Goal: Task Accomplishment & Management: Complete application form

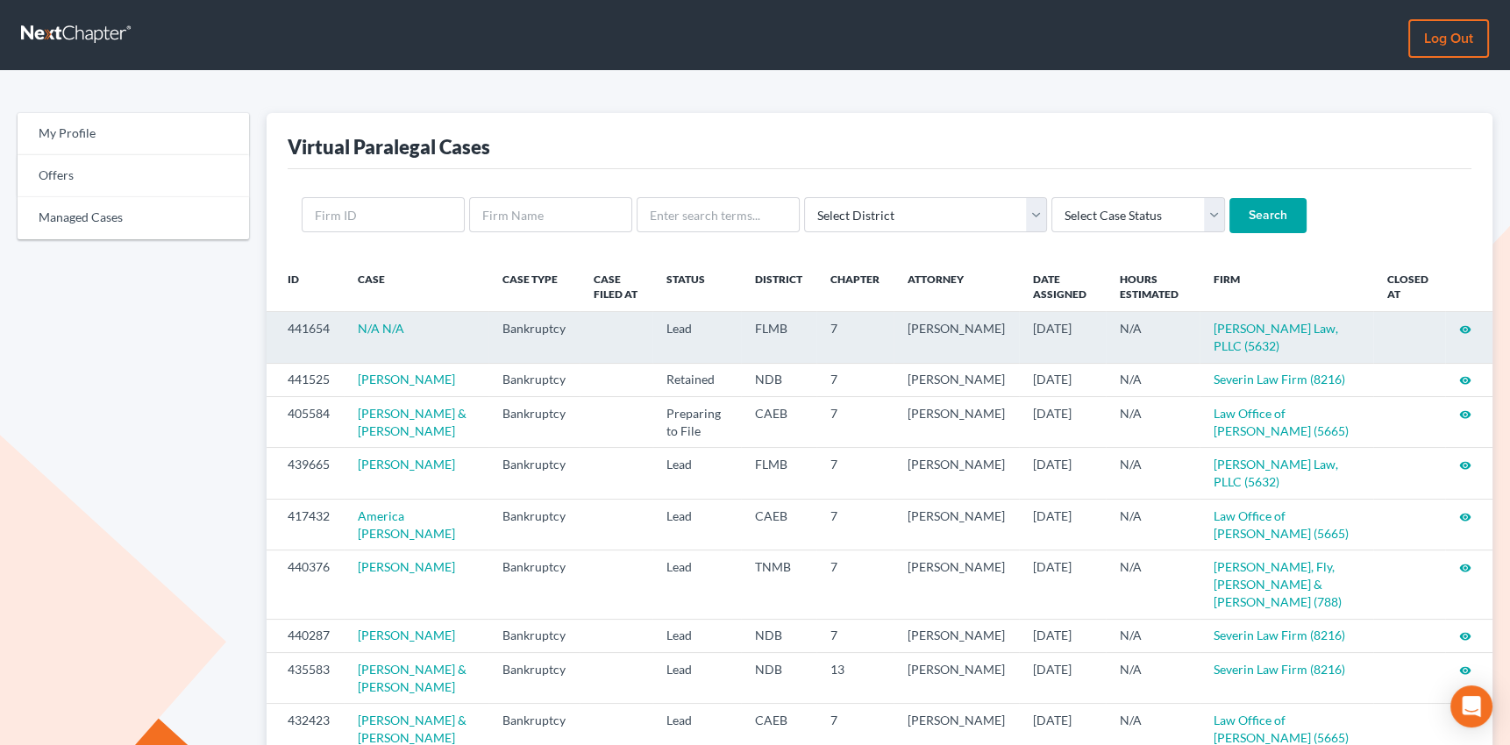
click at [1464, 327] on icon "visibility" at bounding box center [1465, 330] width 12 height 12
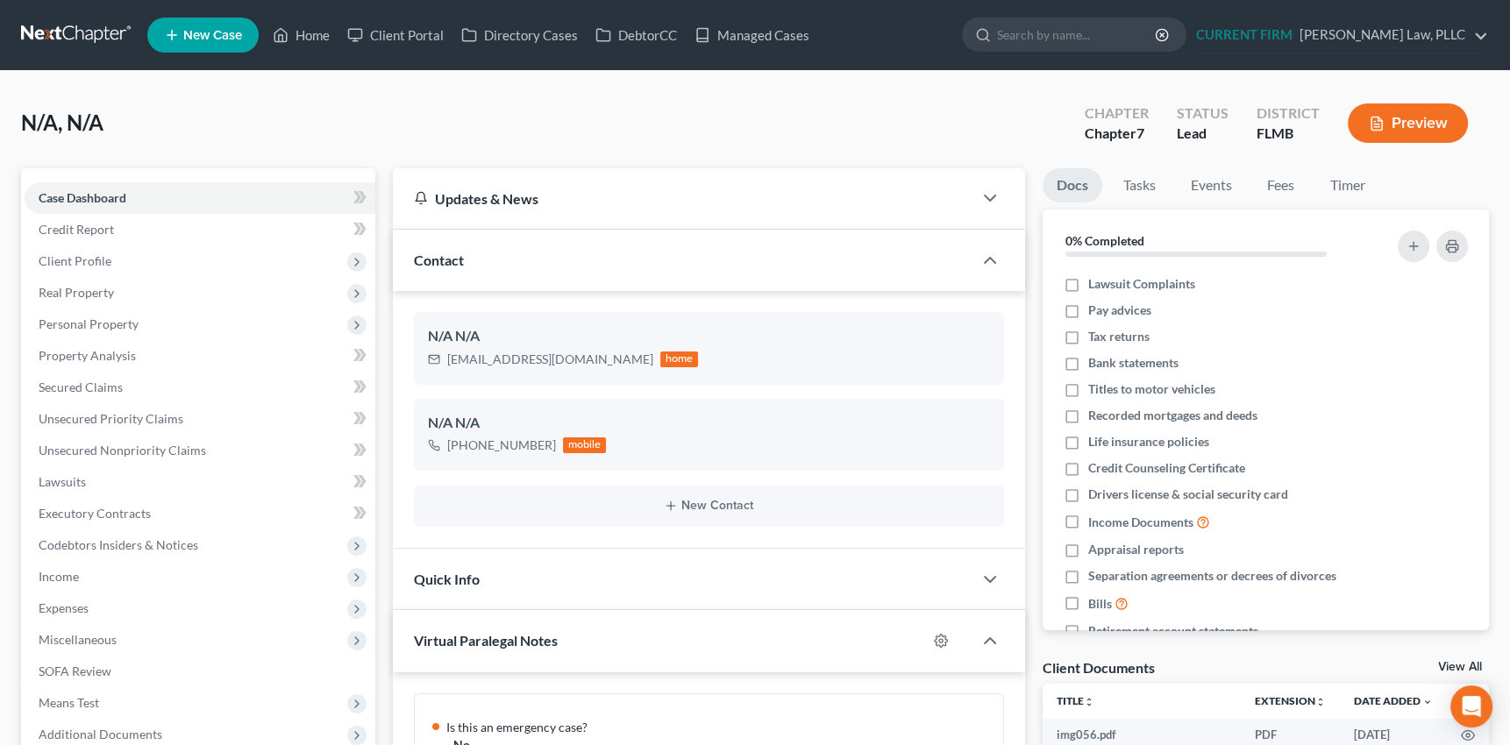
scroll to position [821, 0]
click at [99, 200] on span "Case Dashboard" at bounding box center [83, 197] width 88 height 15
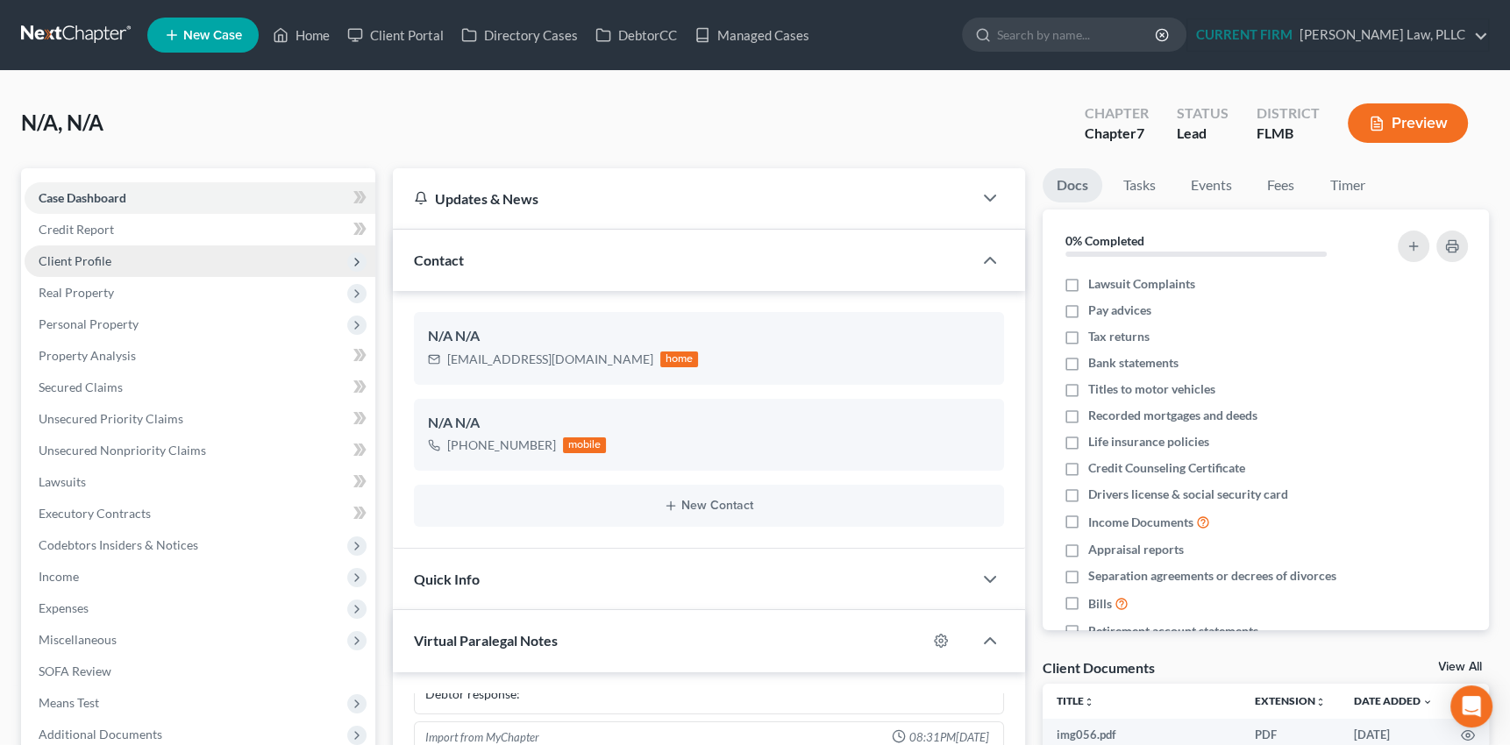
click at [96, 258] on span "Client Profile" at bounding box center [75, 260] width 73 height 15
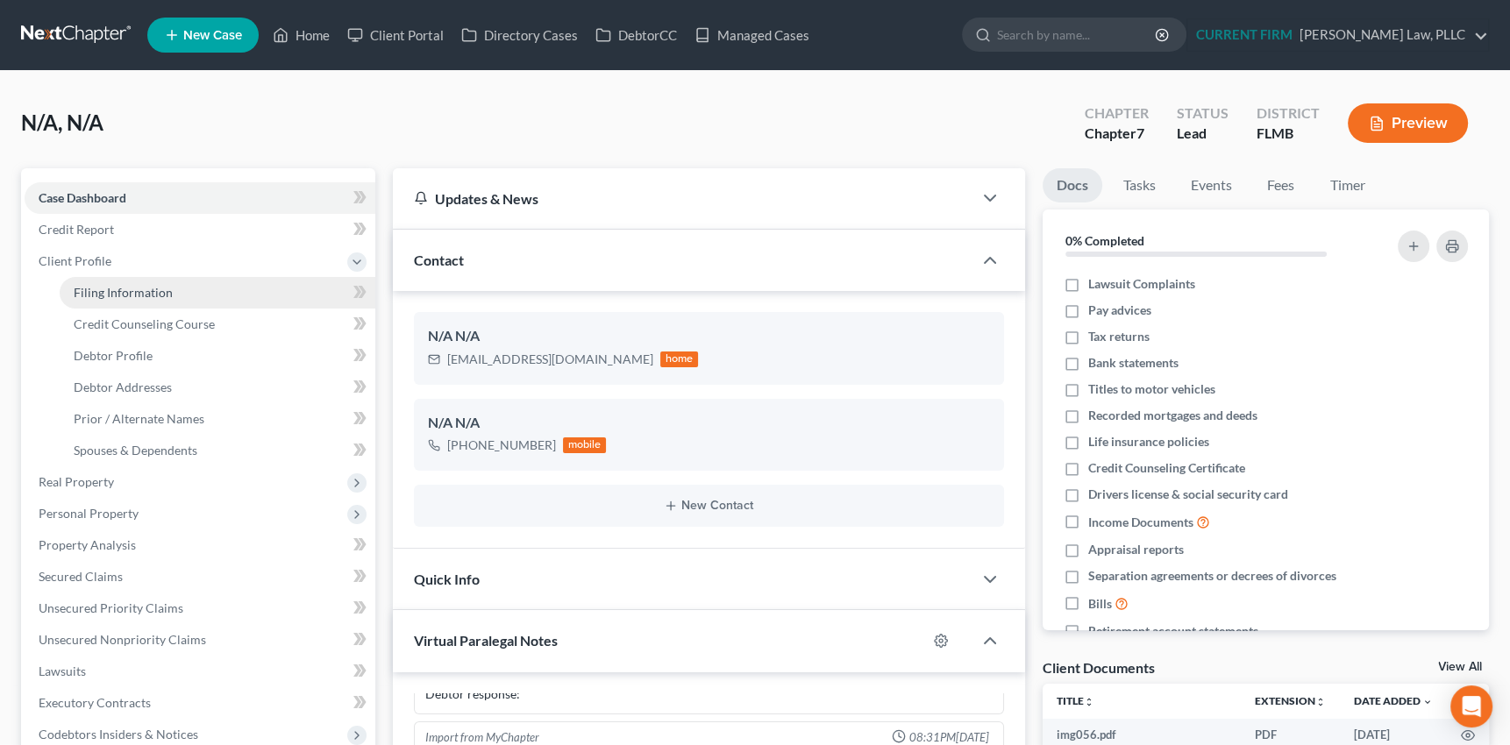
click at [104, 293] on span "Filing Information" at bounding box center [123, 292] width 99 height 15
select select "1"
select select "0"
select select "9"
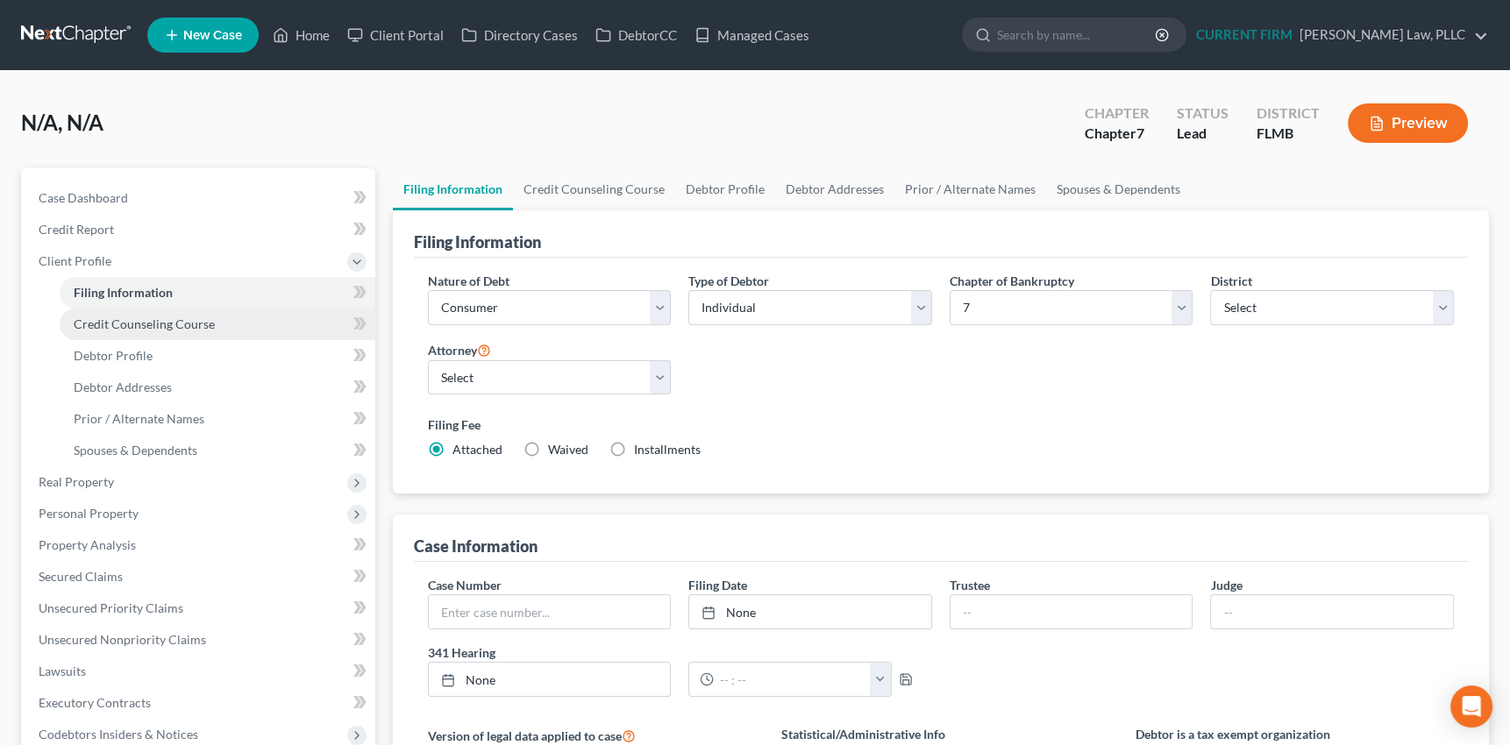
click at [132, 323] on span "Credit Counseling Course" at bounding box center [144, 324] width 141 height 15
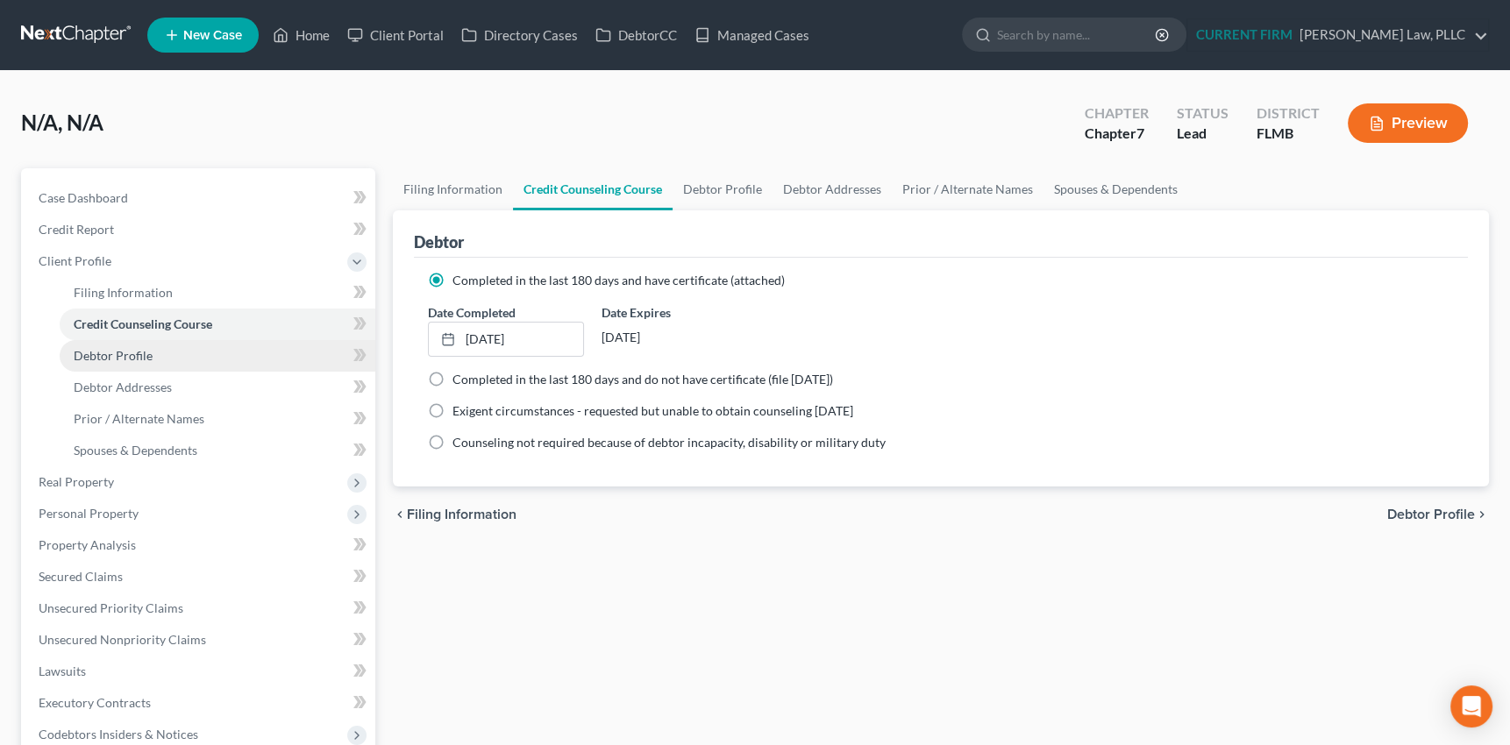
click at [125, 352] on span "Debtor Profile" at bounding box center [113, 355] width 79 height 15
select select "1"
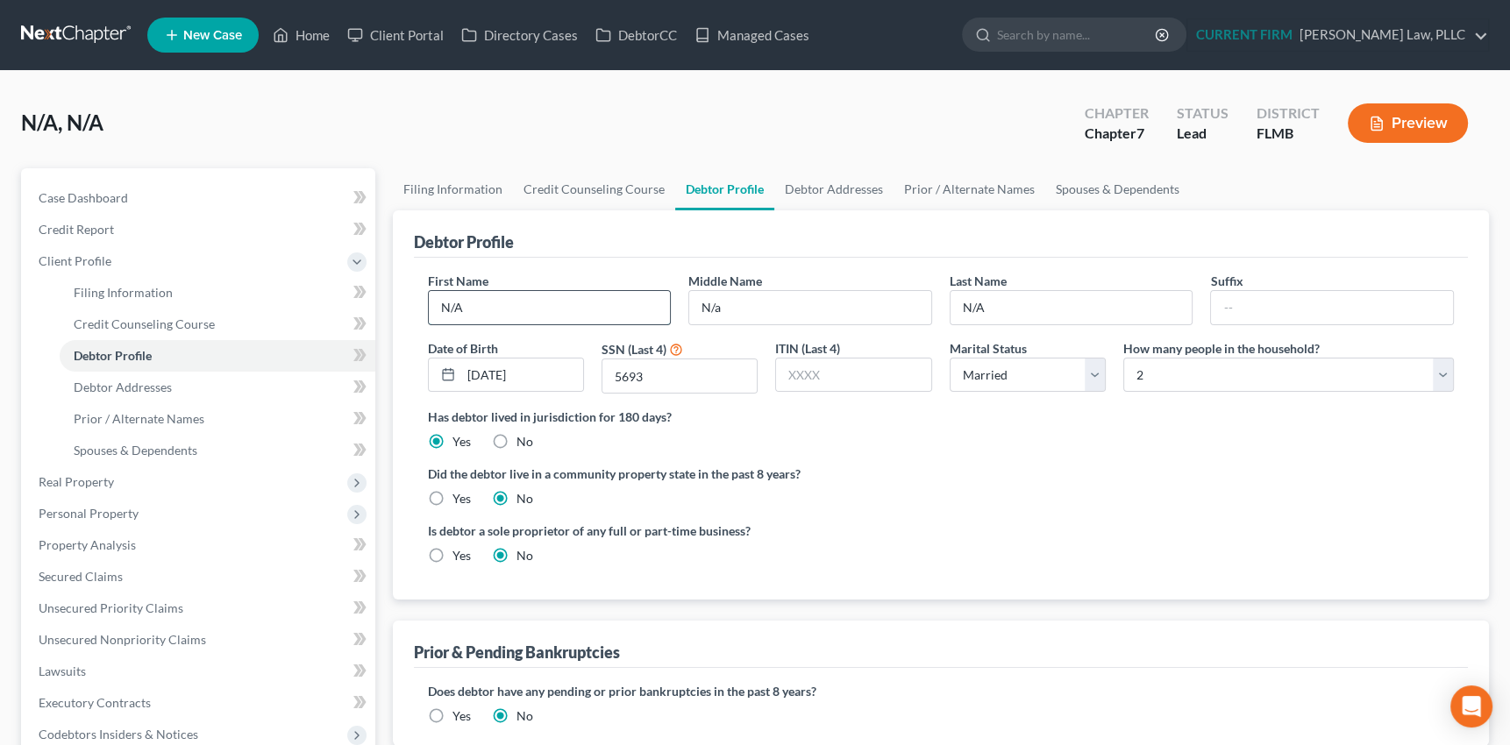
click at [488, 315] on input "N/A" at bounding box center [550, 307] width 242 height 33
drag, startPoint x: 484, startPoint y: 307, endPoint x: 415, endPoint y: 318, distance: 70.2
click at [415, 318] on div "First Name N/A Middle Name N/a Last Name N/A Suffix Date of Birth [DEMOGRAPHIC_…" at bounding box center [941, 429] width 1055 height 342
type input "[PERSON_NAME]"
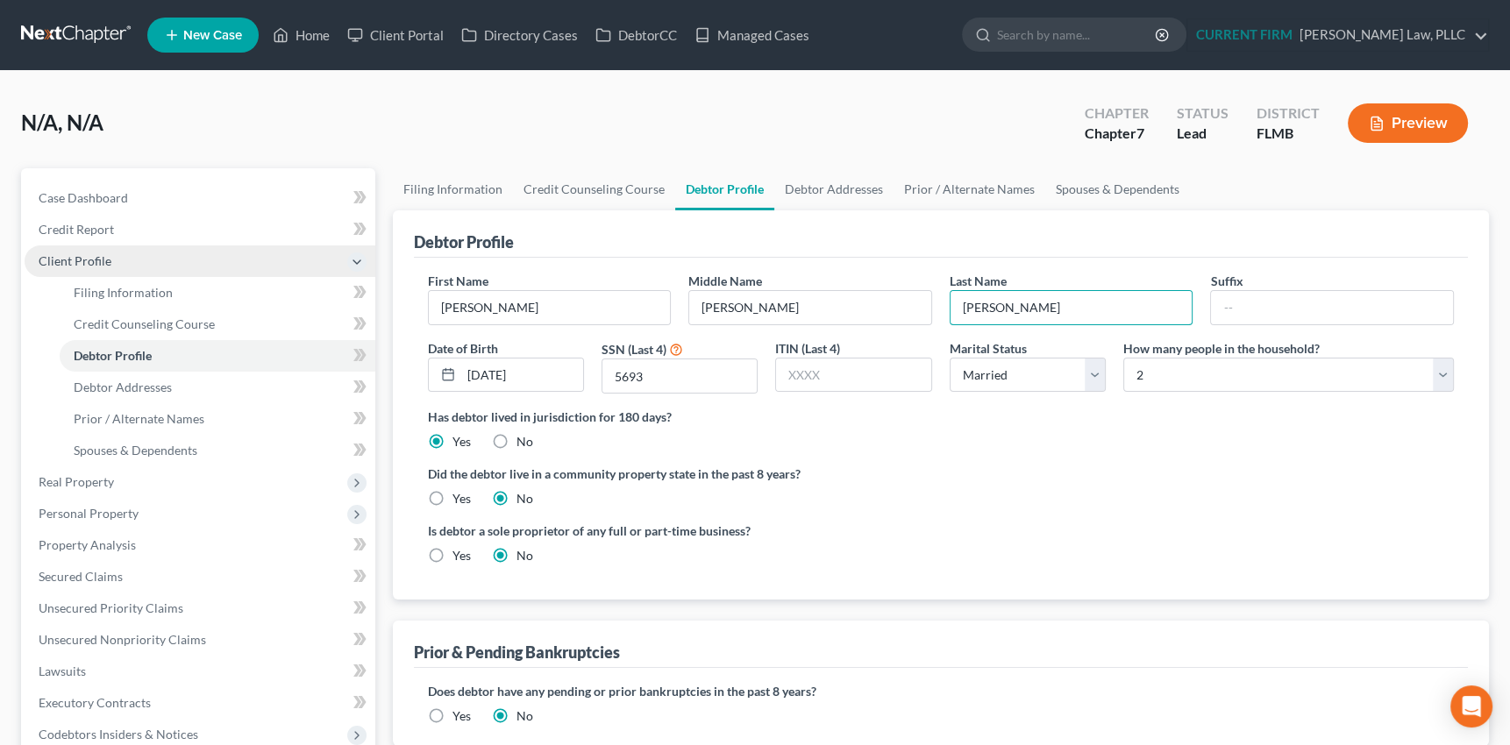
type input "[PERSON_NAME]"
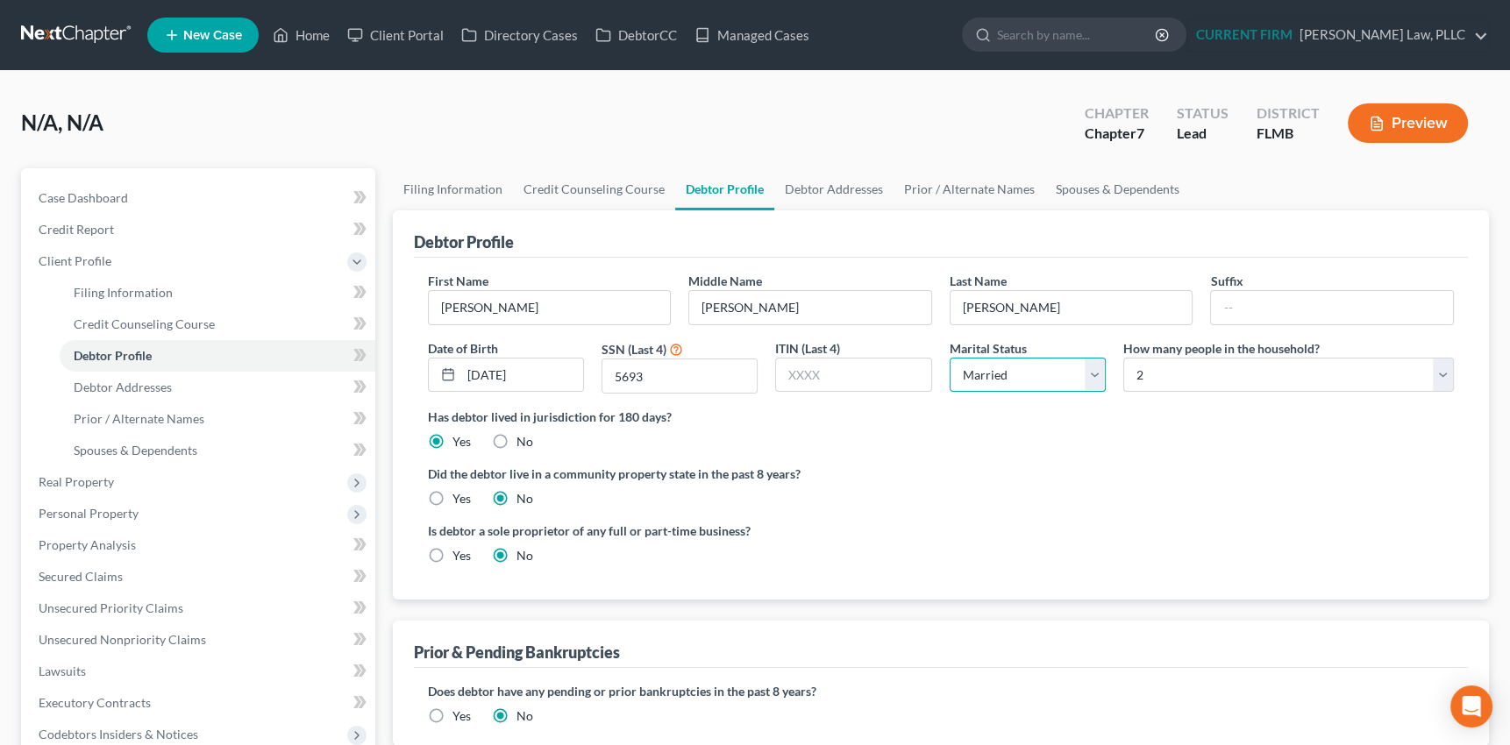
click at [1097, 374] on select "Select Single Married Separated Divorced Widowed" at bounding box center [1028, 375] width 156 height 35
select select "0"
click at [950, 358] on select "Select Single Married Separated Divorced Widowed" at bounding box center [1028, 375] width 156 height 35
click at [309, 34] on link "Home" at bounding box center [301, 35] width 75 height 32
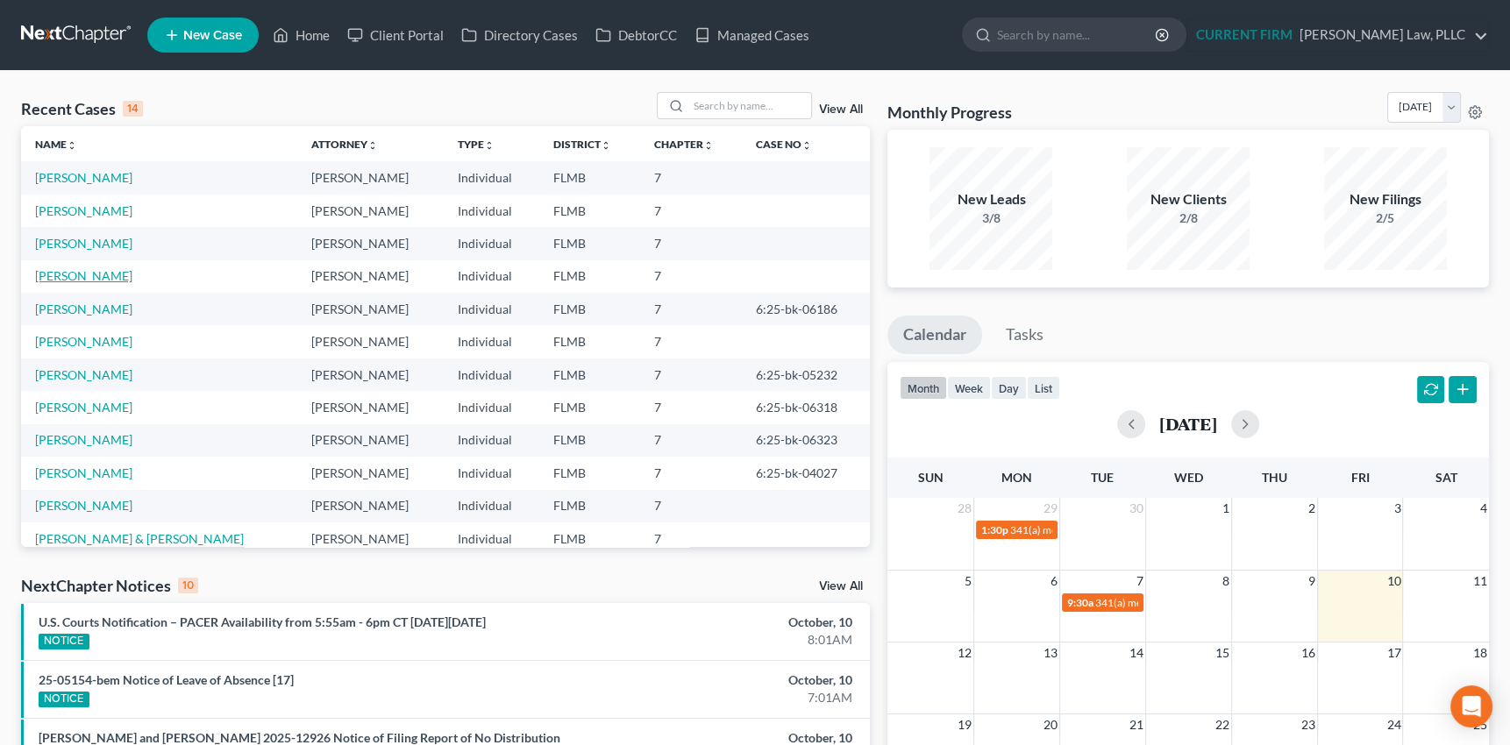
click at [83, 277] on link "[PERSON_NAME]" at bounding box center [83, 275] width 97 height 15
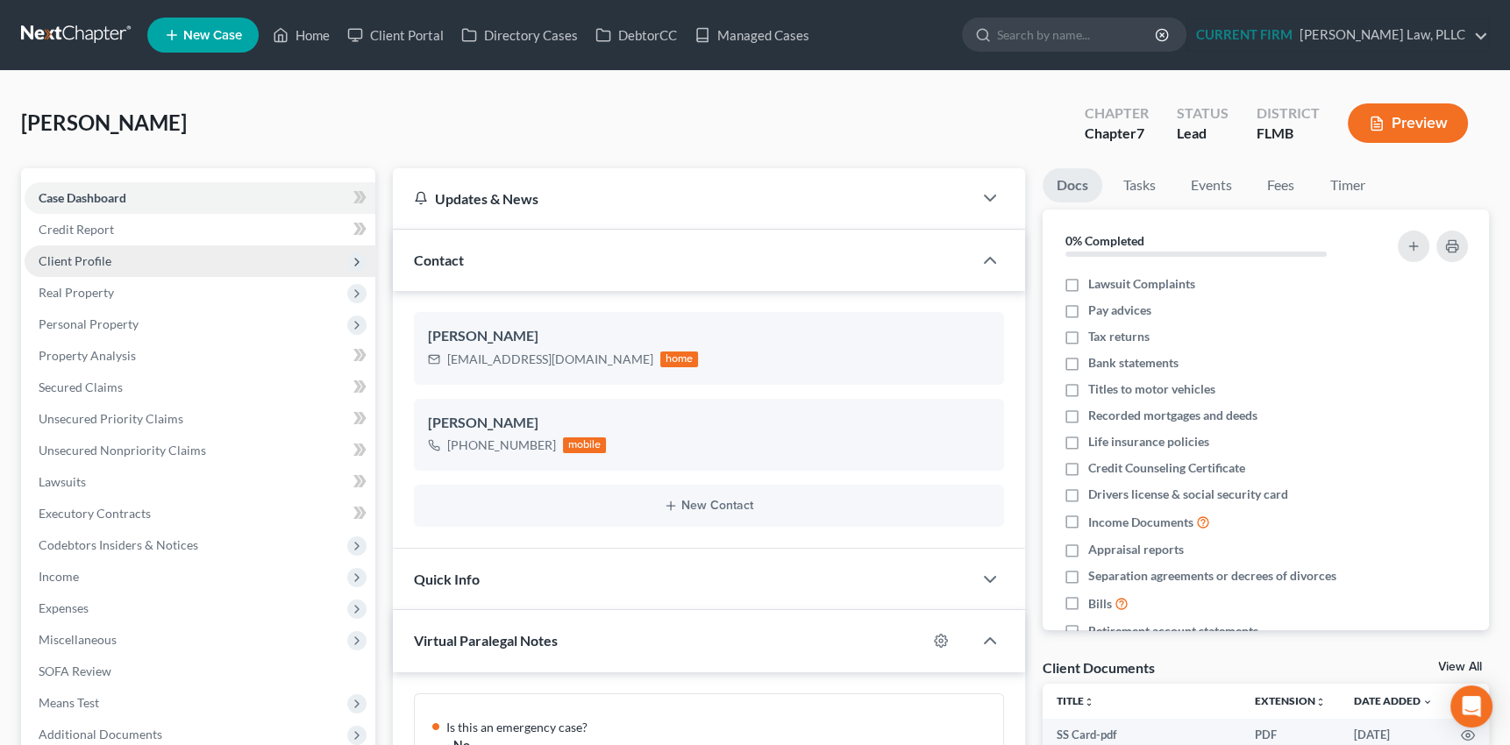
click at [96, 255] on span "Client Profile" at bounding box center [75, 260] width 73 height 15
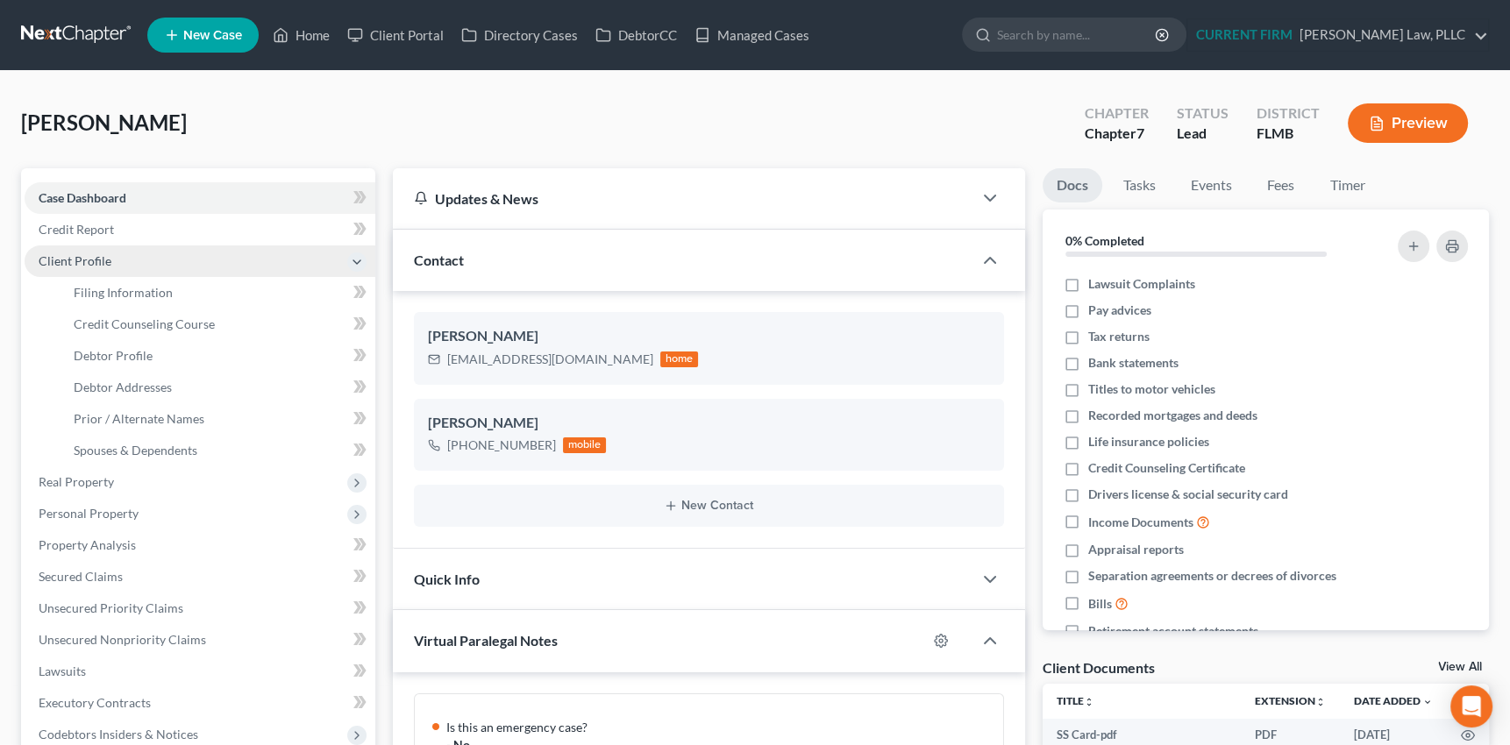
scroll to position [757, 0]
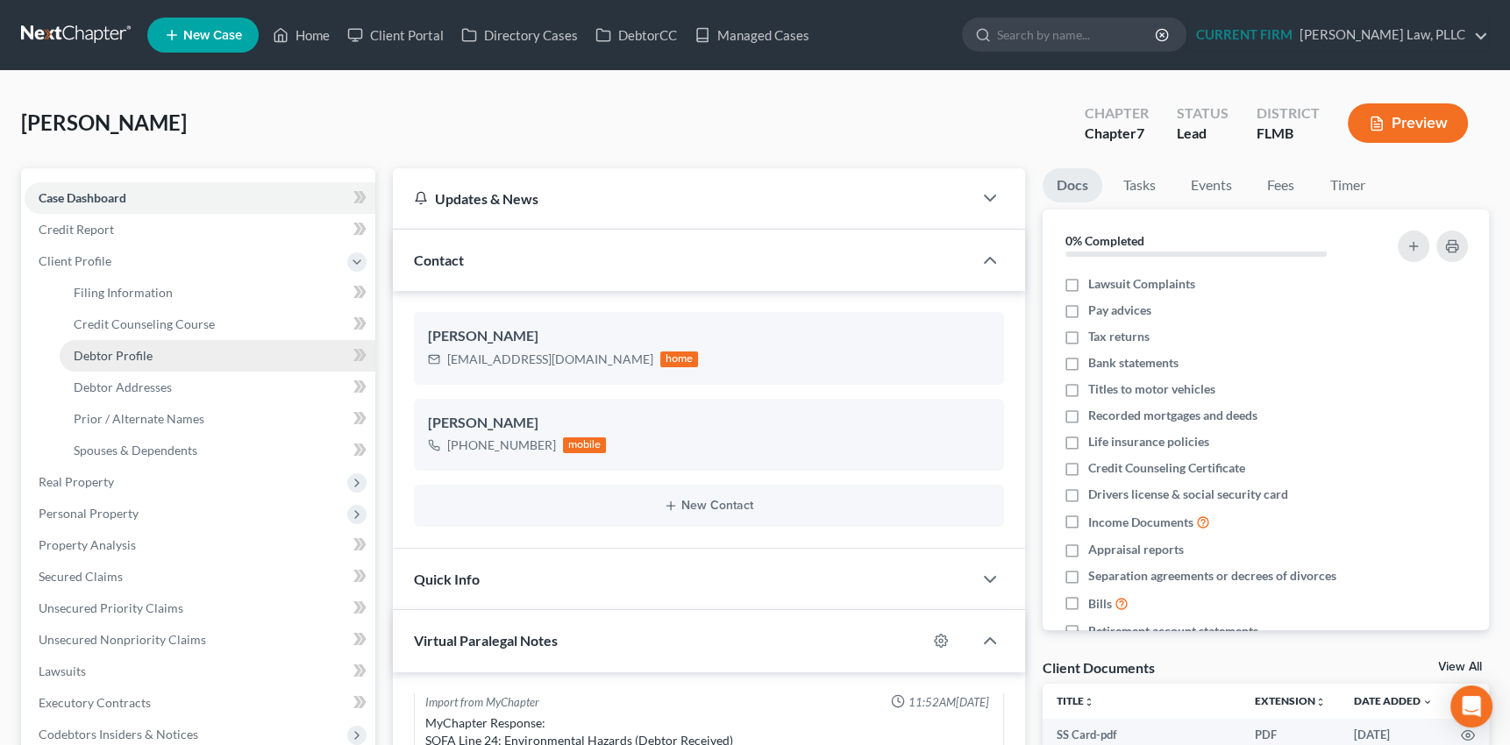
click at [102, 351] on span "Debtor Profile" at bounding box center [113, 355] width 79 height 15
select select "1"
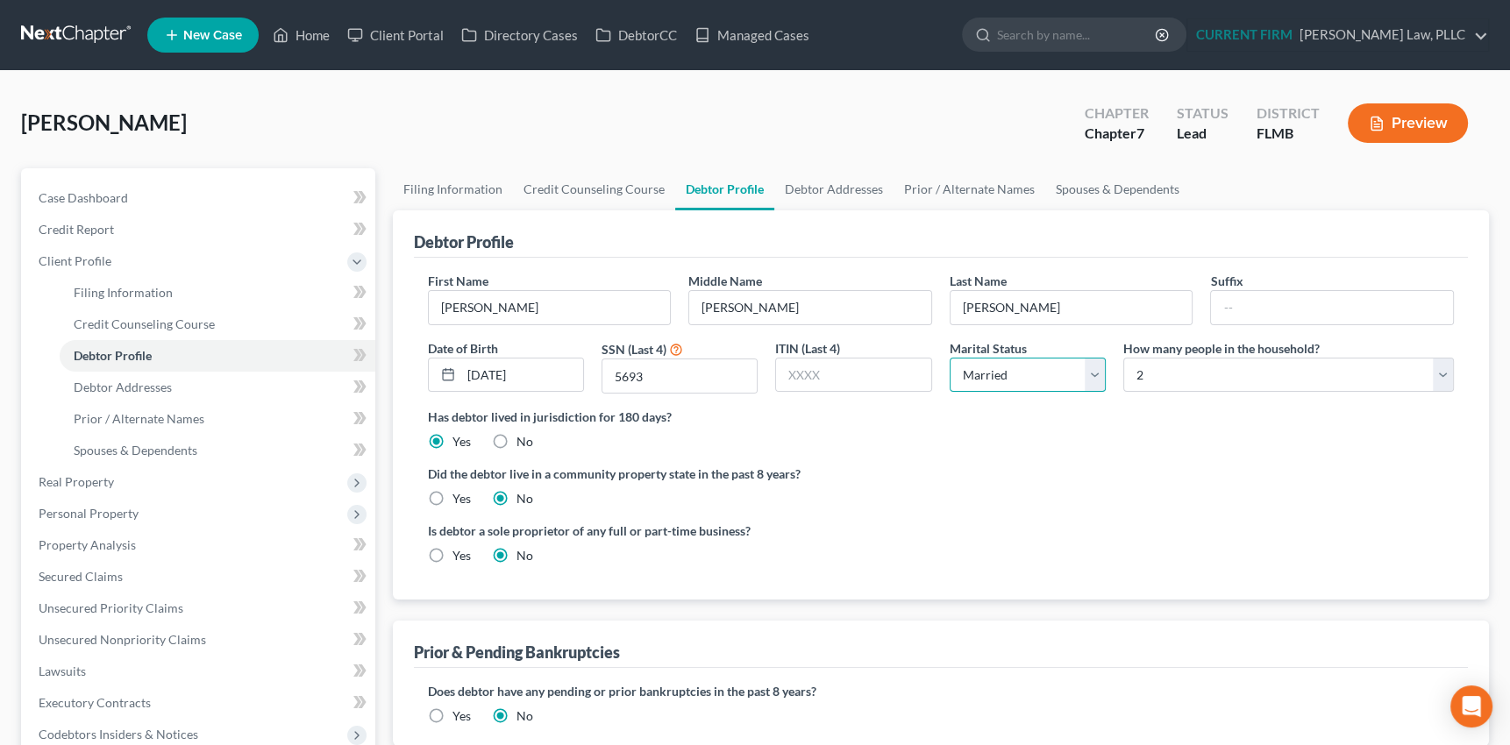
click at [1096, 374] on select "Select Single Married Separated Divorced Widowed" at bounding box center [1028, 375] width 156 height 35
select select "0"
click at [950, 358] on select "Select Single Married Separated Divorced Widowed" at bounding box center [1028, 375] width 156 height 35
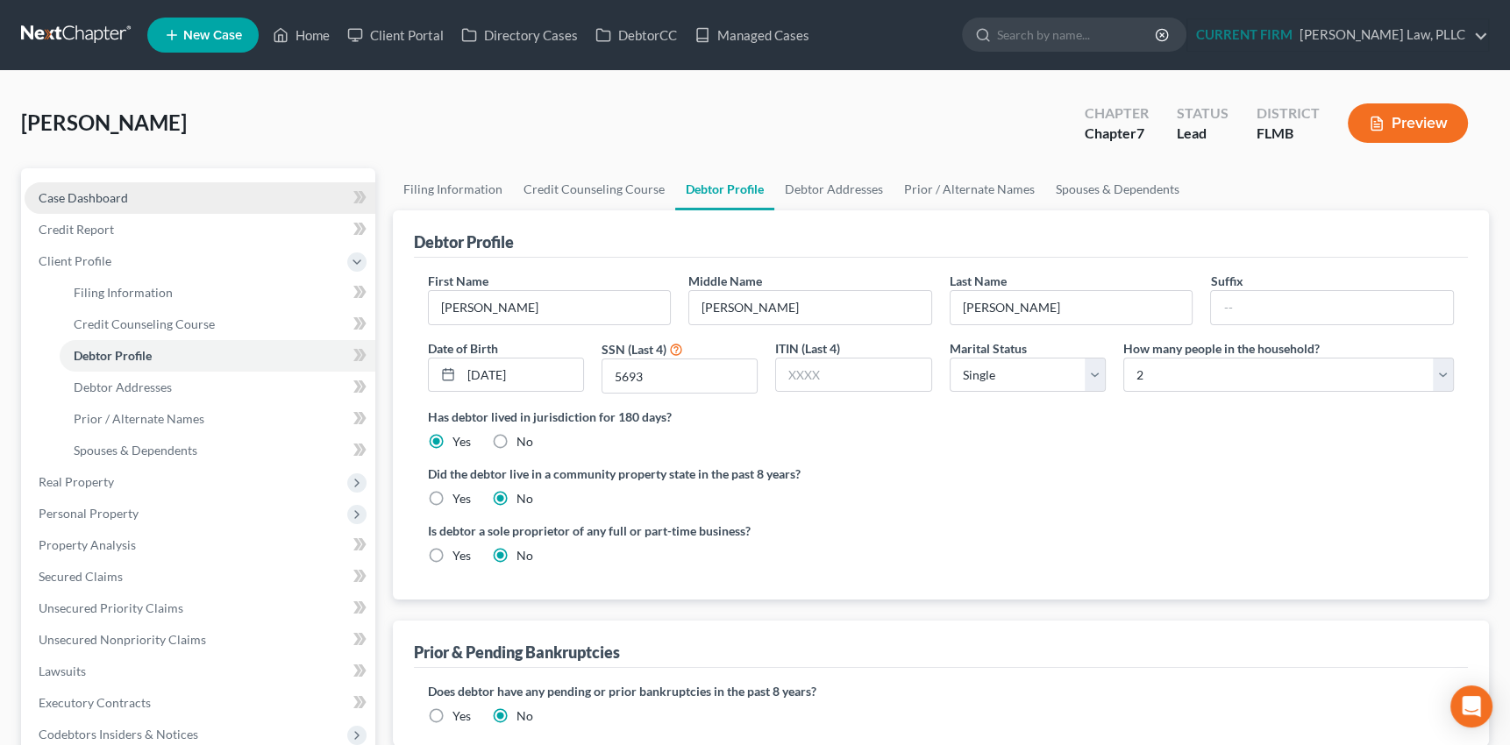
click at [107, 196] on span "Case Dashboard" at bounding box center [83, 197] width 89 height 15
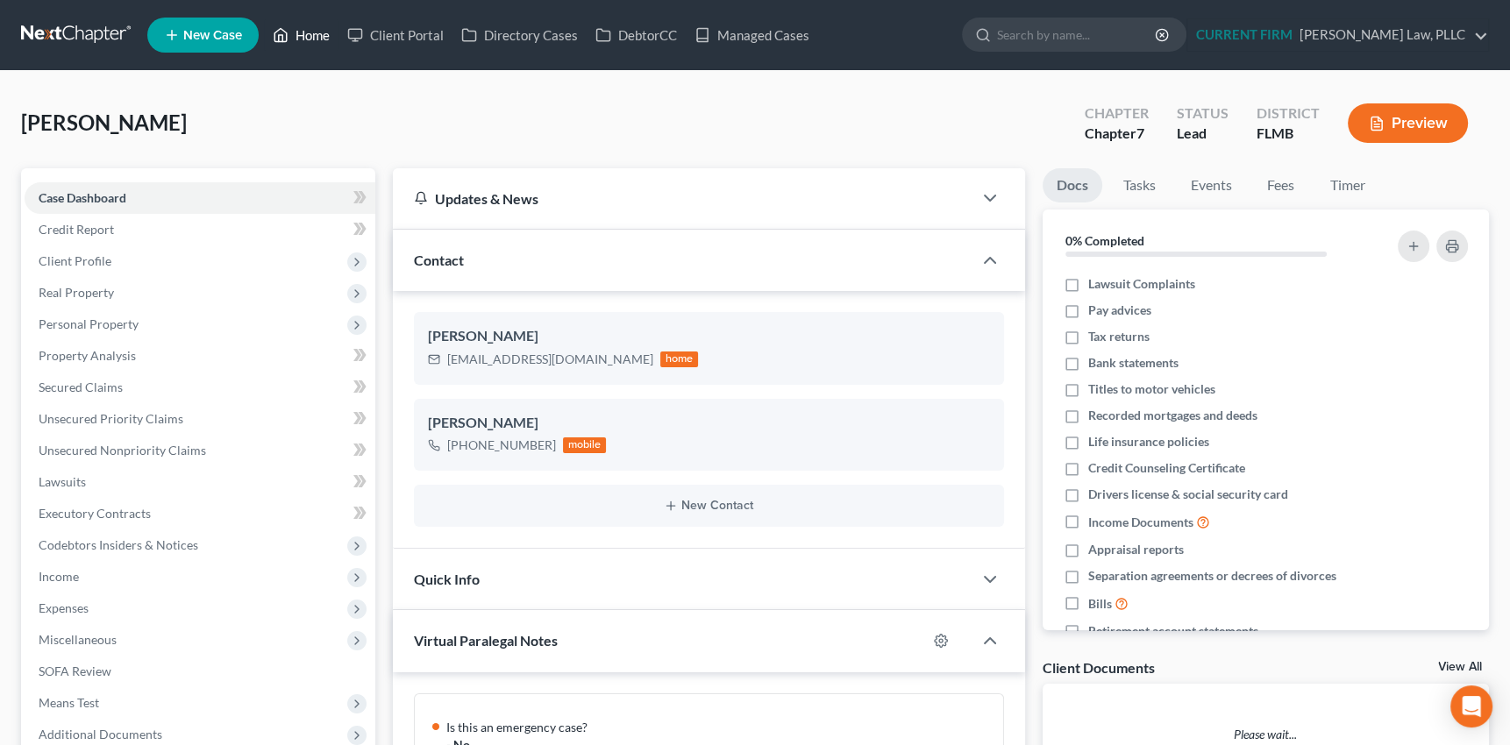
click at [308, 30] on link "Home" at bounding box center [301, 35] width 75 height 32
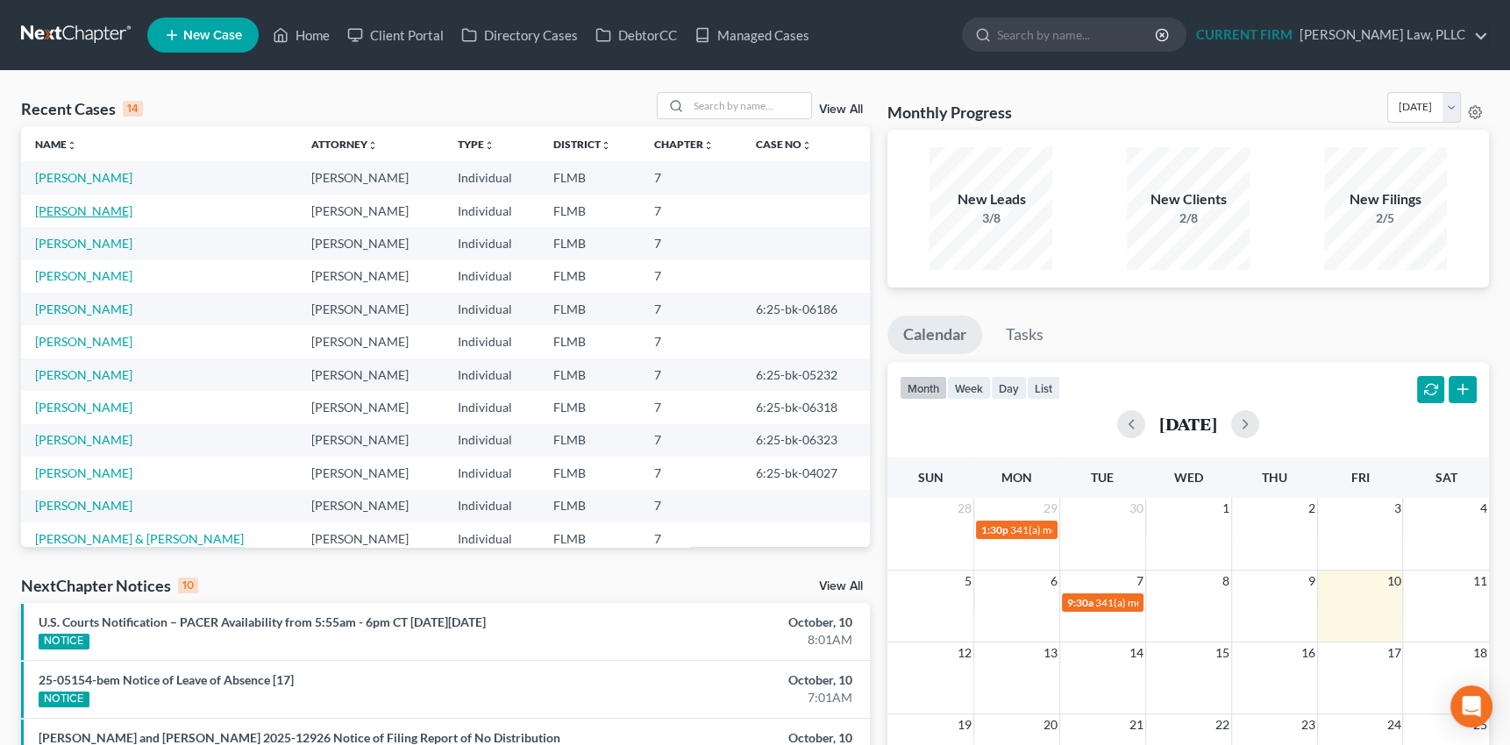
click at [52, 212] on link "[PERSON_NAME]" at bounding box center [83, 210] width 97 height 15
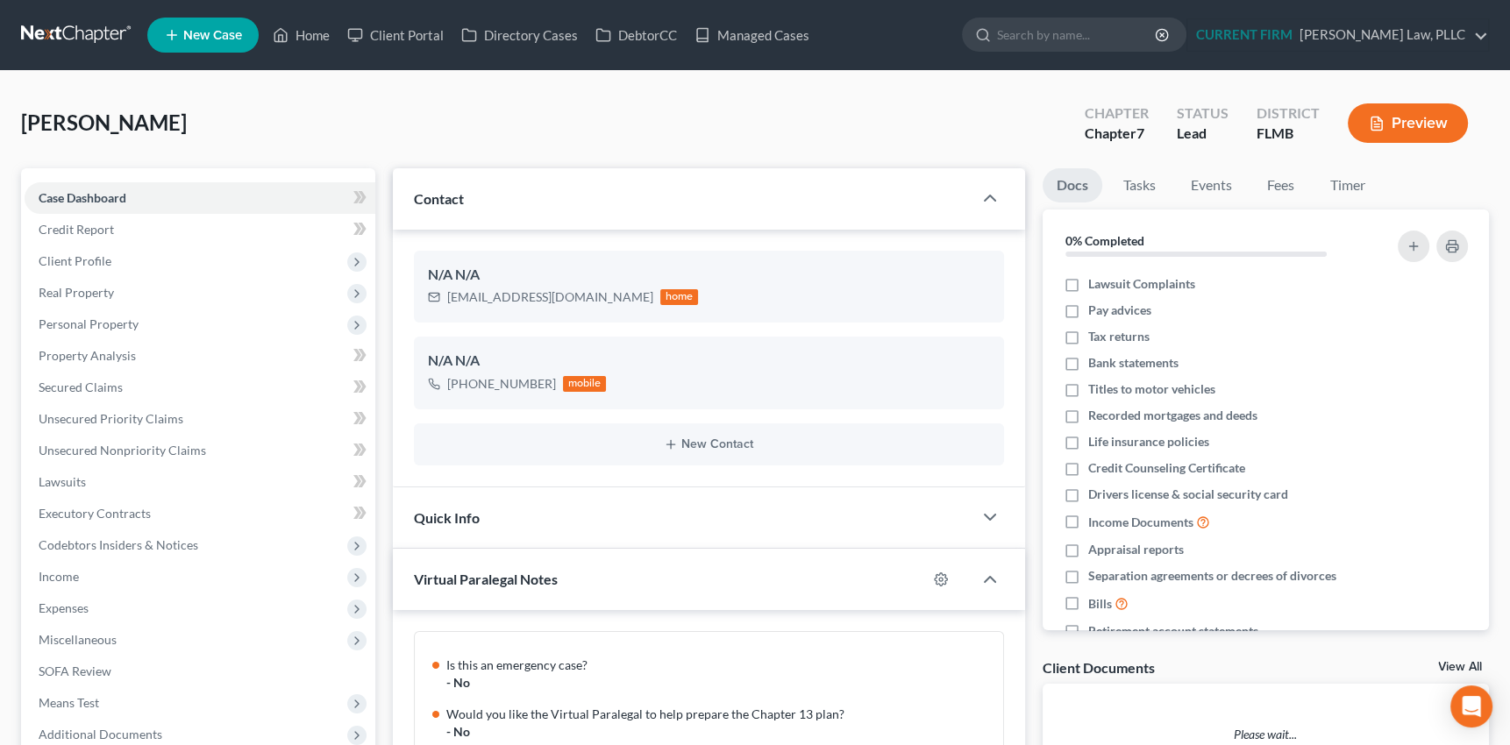
scroll to position [821, 0]
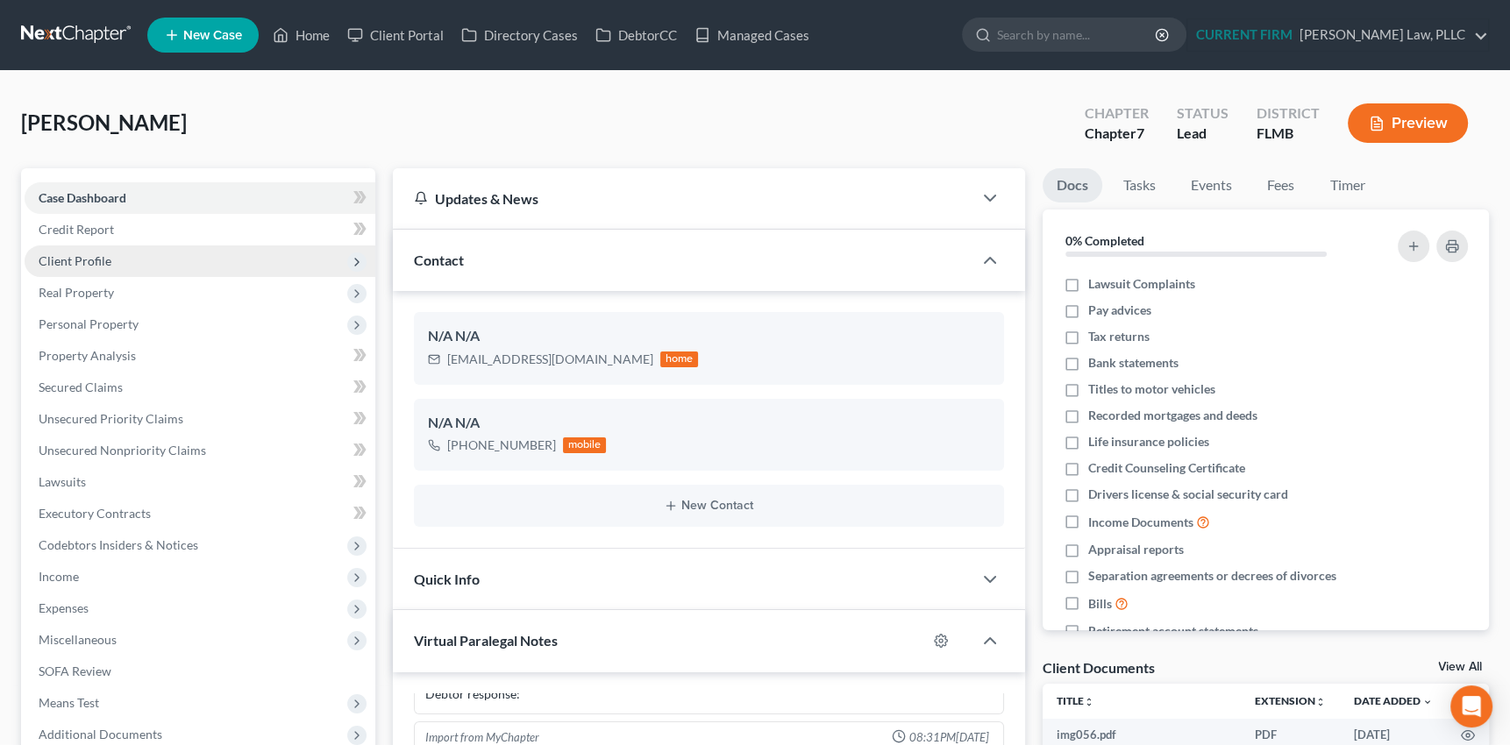
click at [81, 254] on span "Client Profile" at bounding box center [75, 260] width 73 height 15
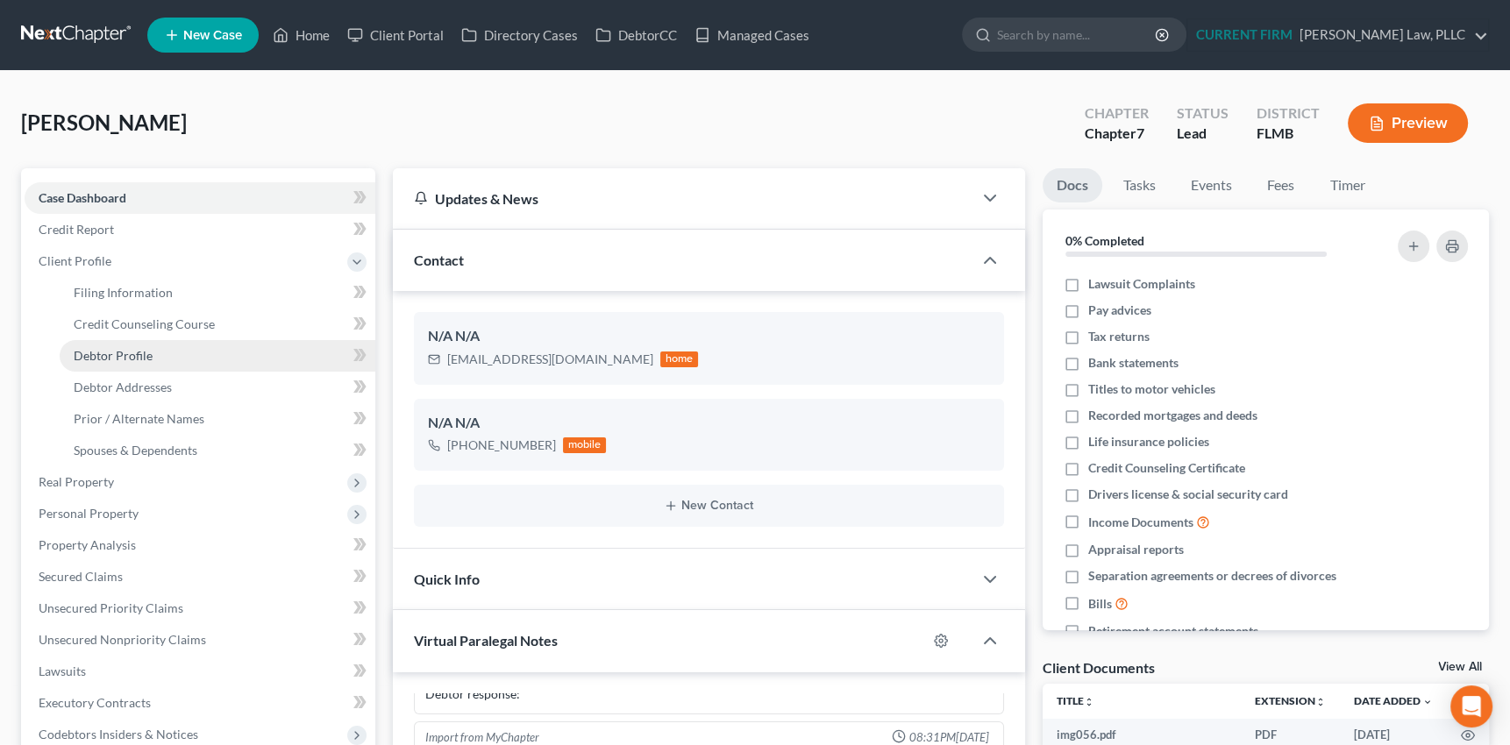
click at [105, 353] on span "Debtor Profile" at bounding box center [113, 355] width 79 height 15
select select "0"
select select "1"
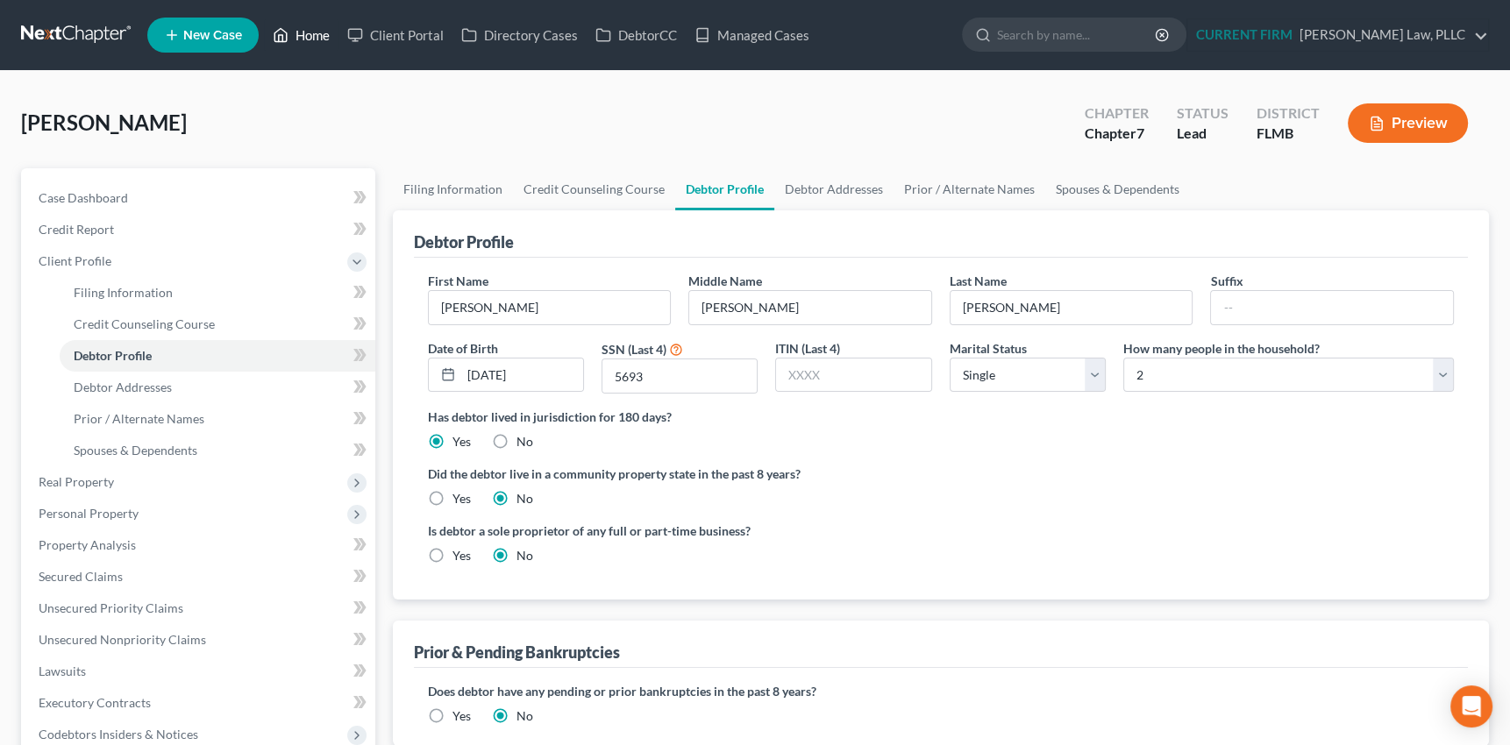
click at [321, 35] on link "Home" at bounding box center [301, 35] width 75 height 32
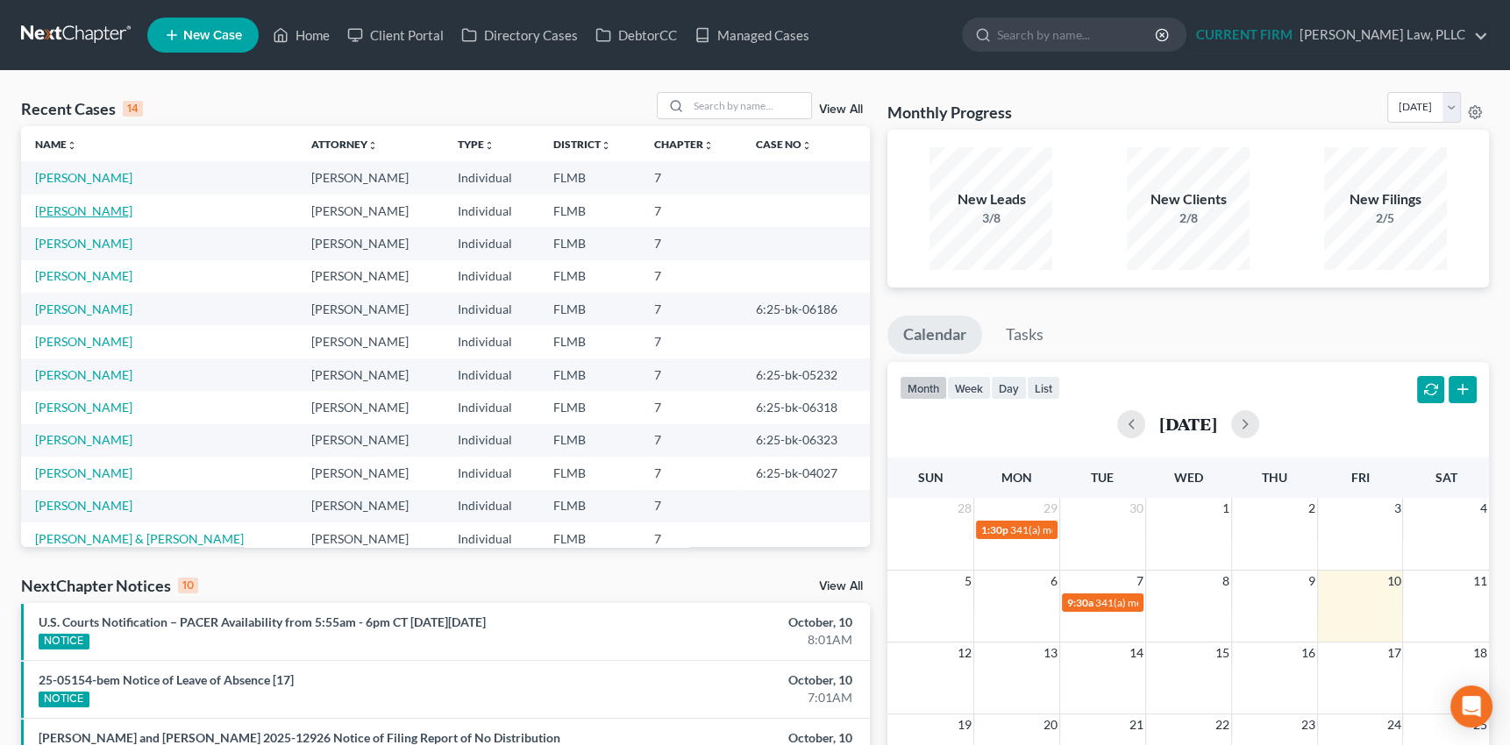
click at [70, 207] on link "[PERSON_NAME]" at bounding box center [83, 210] width 97 height 15
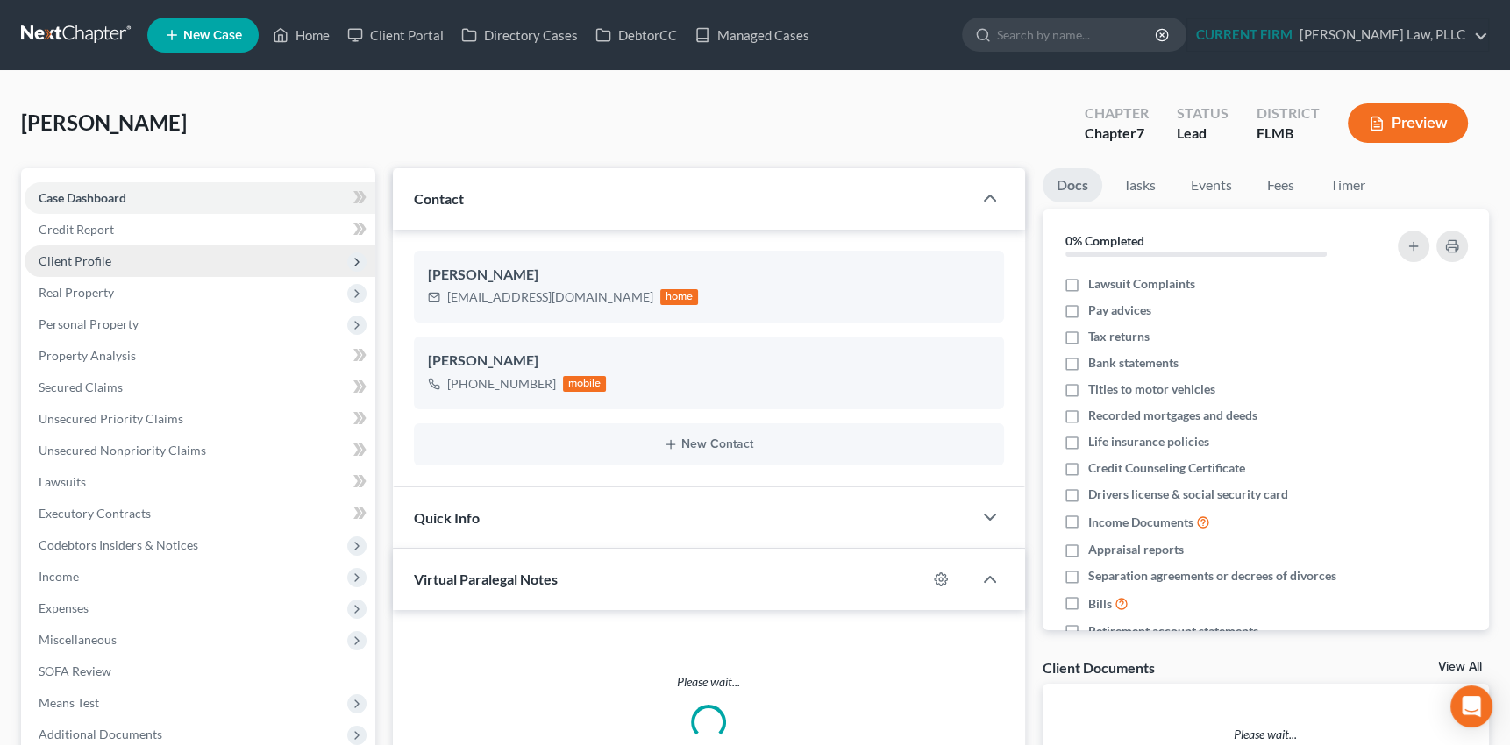
click at [89, 257] on span "Client Profile" at bounding box center [75, 260] width 73 height 15
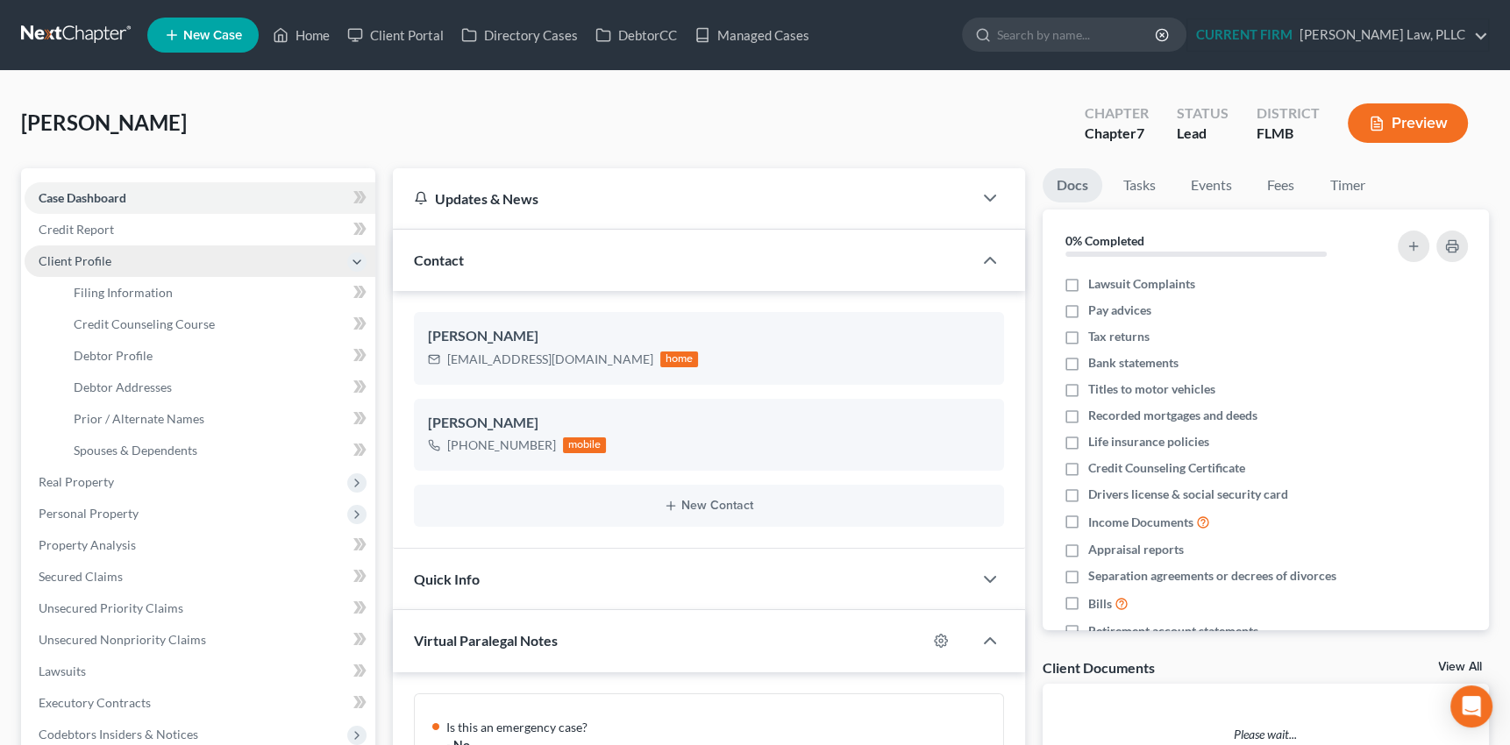
scroll to position [757, 0]
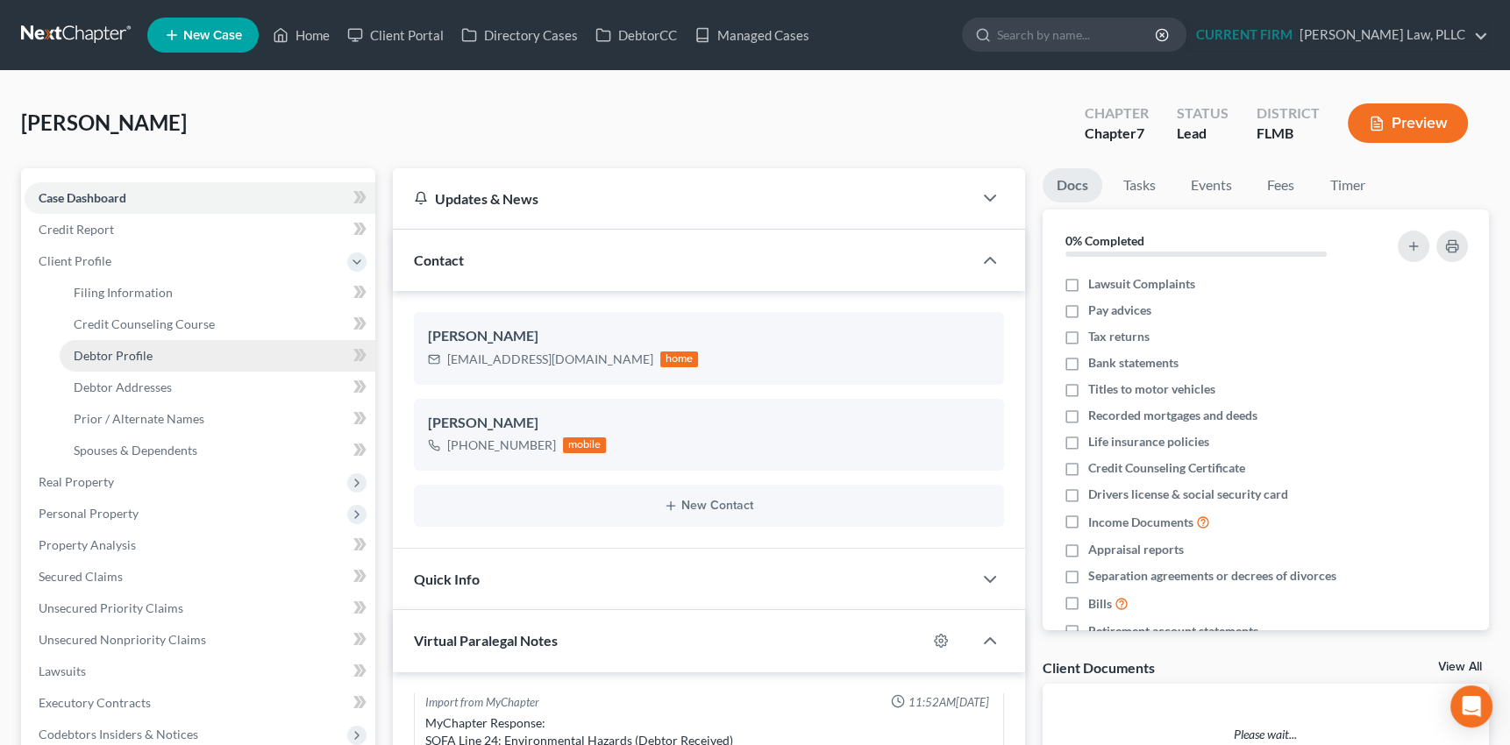
click at [99, 352] on span "Debtor Profile" at bounding box center [113, 355] width 79 height 15
select select "0"
select select "1"
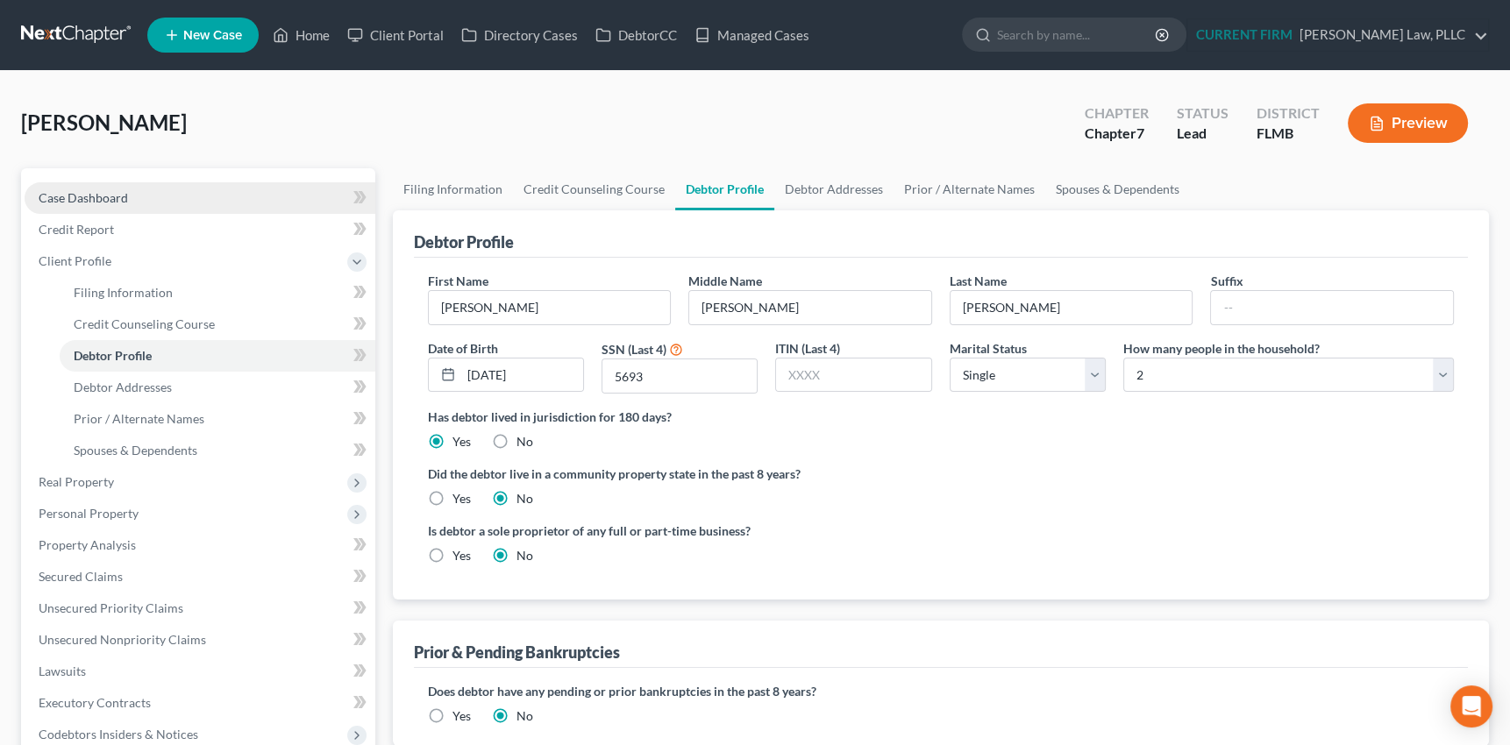
click at [103, 191] on span "Case Dashboard" at bounding box center [83, 197] width 89 height 15
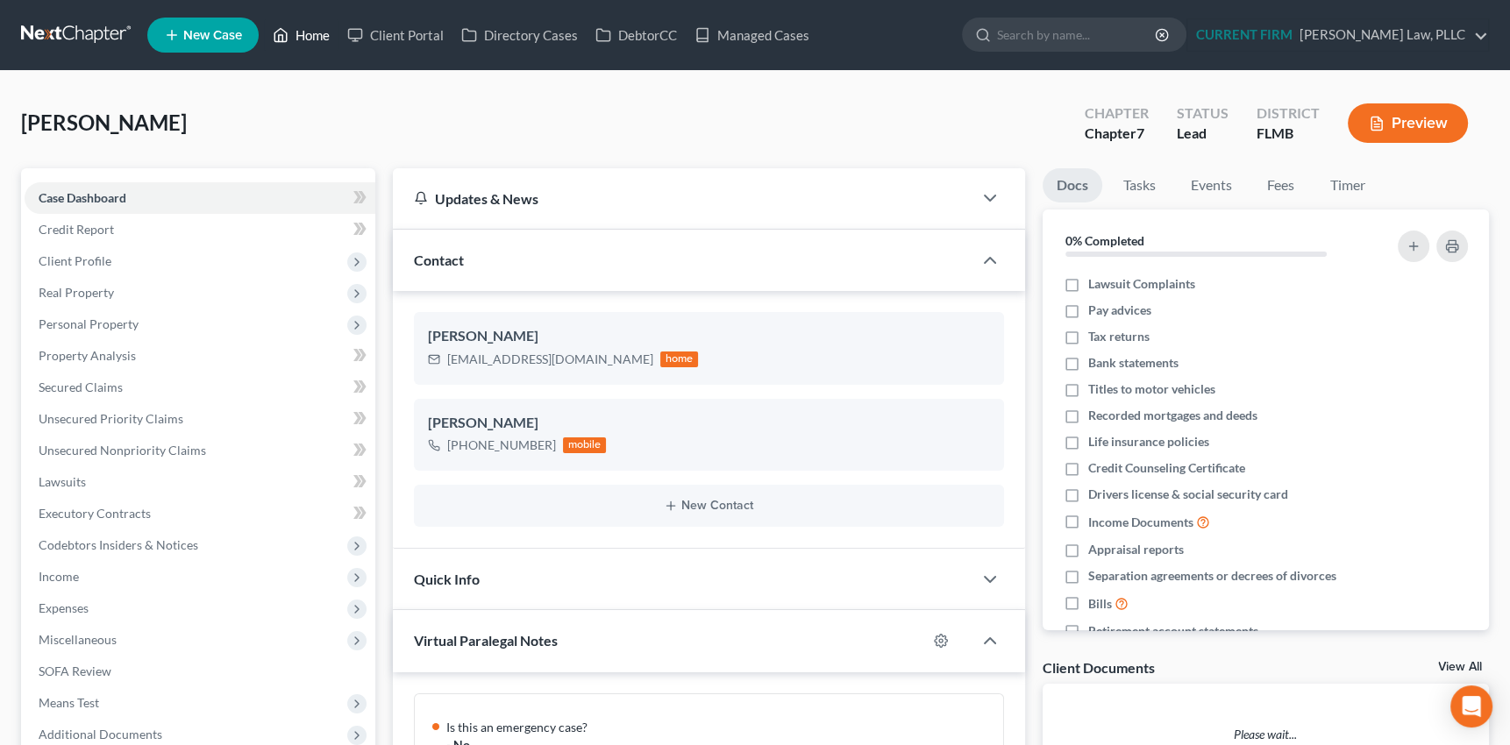
click at [304, 32] on link "Home" at bounding box center [301, 35] width 75 height 32
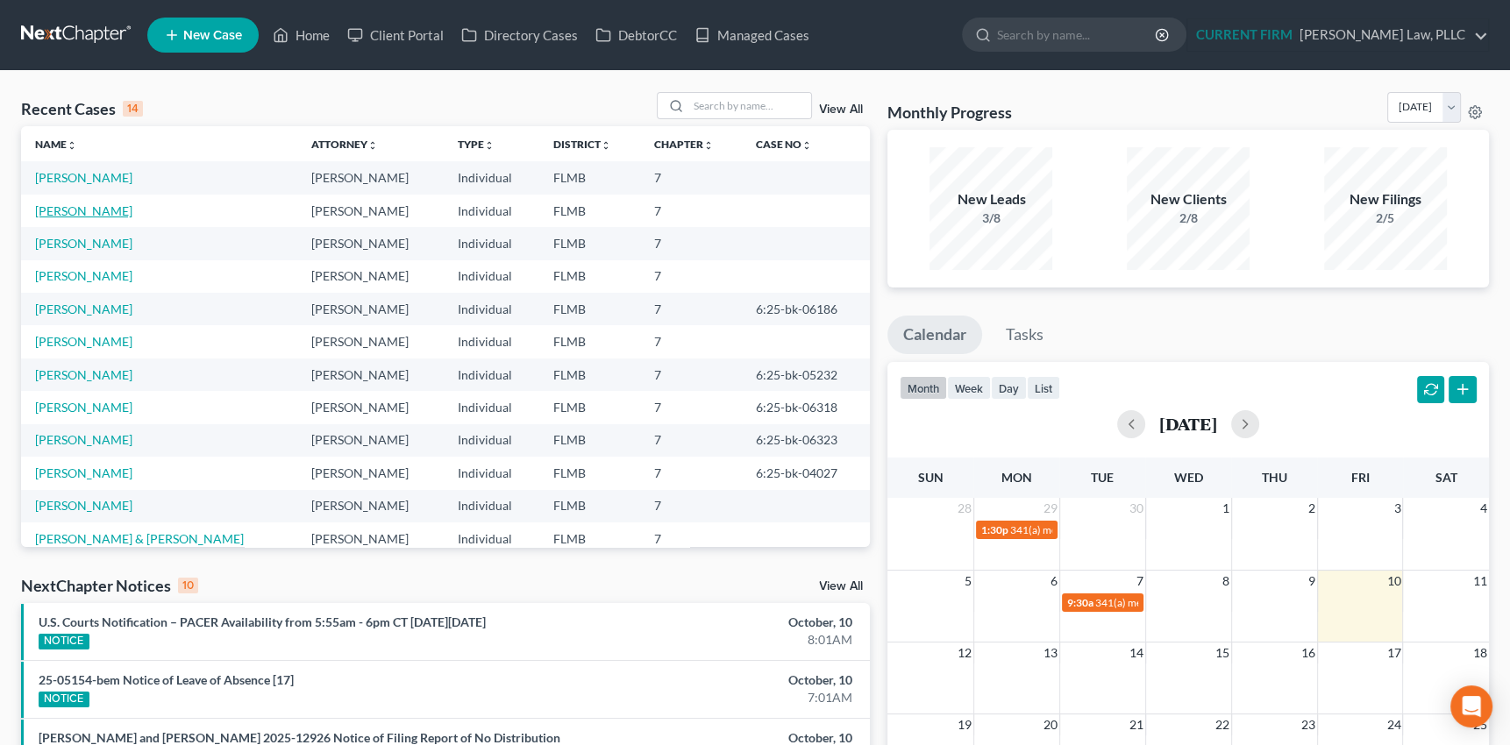
click at [75, 208] on link "[PERSON_NAME]" at bounding box center [83, 210] width 97 height 15
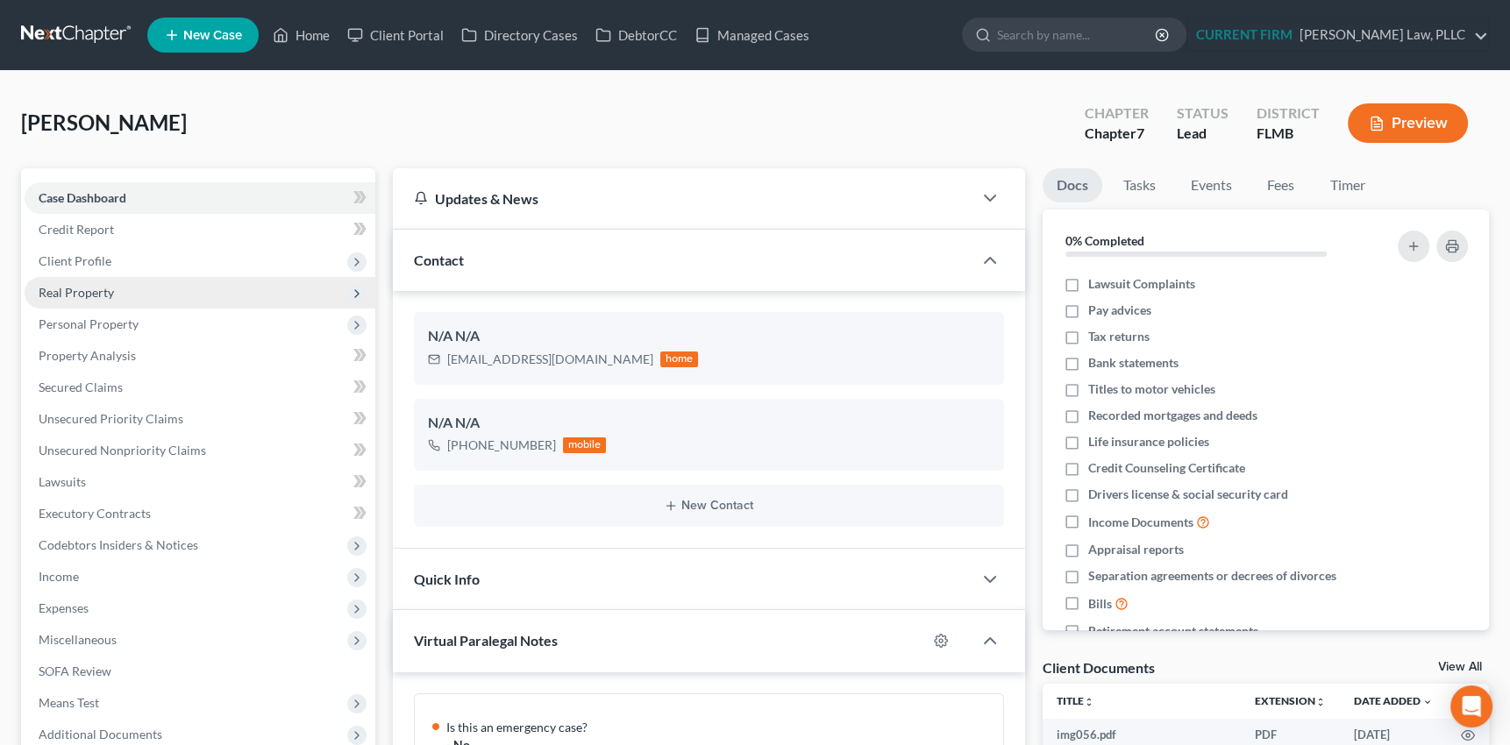
scroll to position [821, 0]
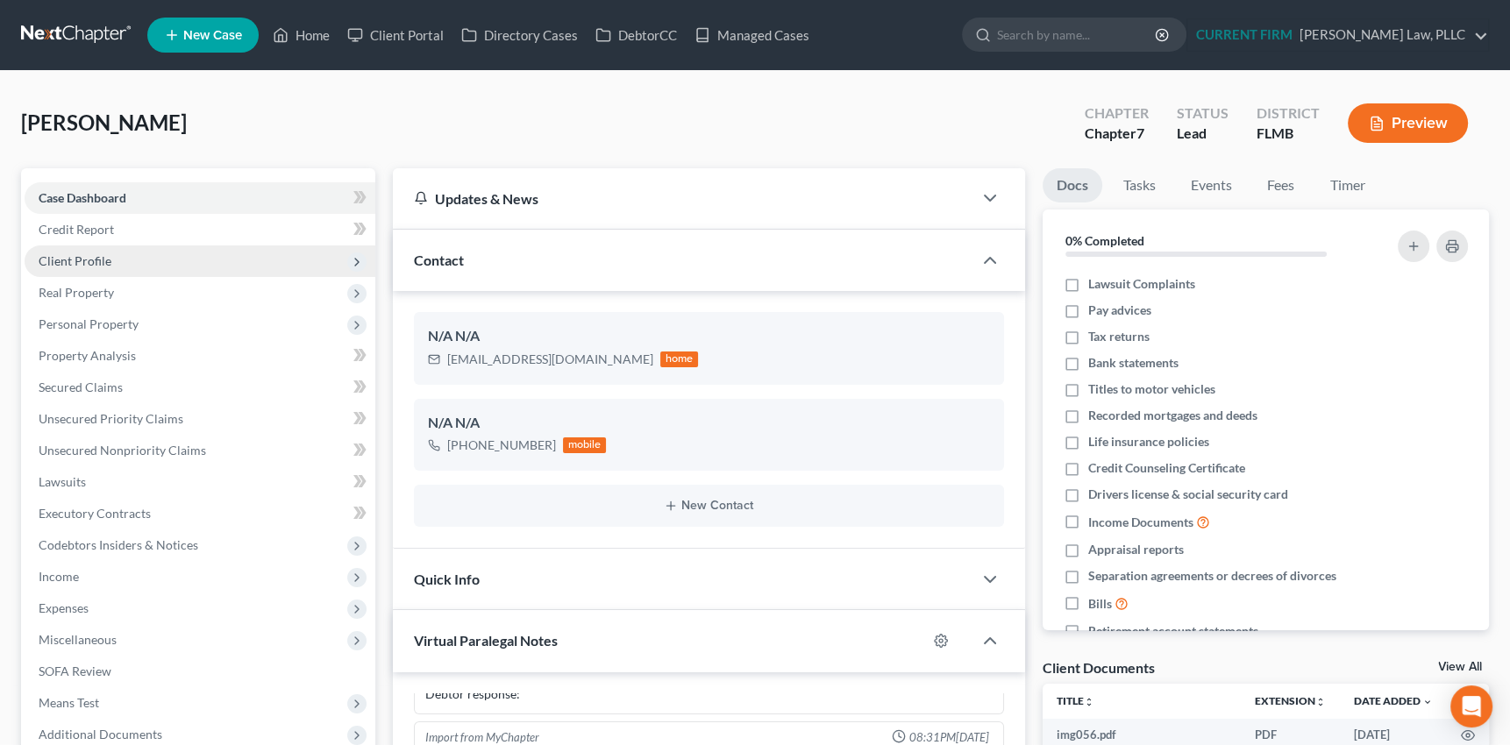
click at [94, 259] on span "Client Profile" at bounding box center [75, 260] width 73 height 15
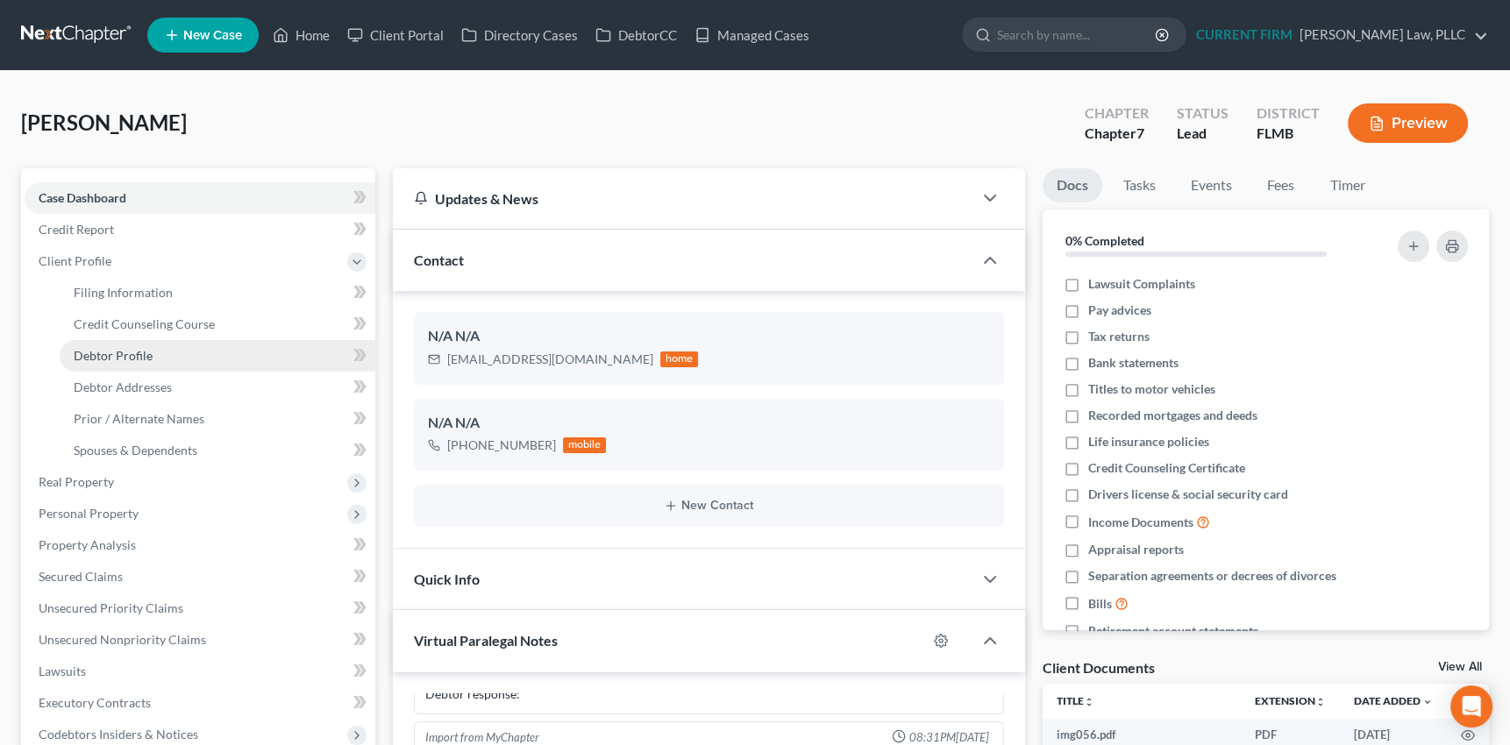
click at [114, 360] on span "Debtor Profile" at bounding box center [113, 355] width 79 height 15
select select "0"
select select "1"
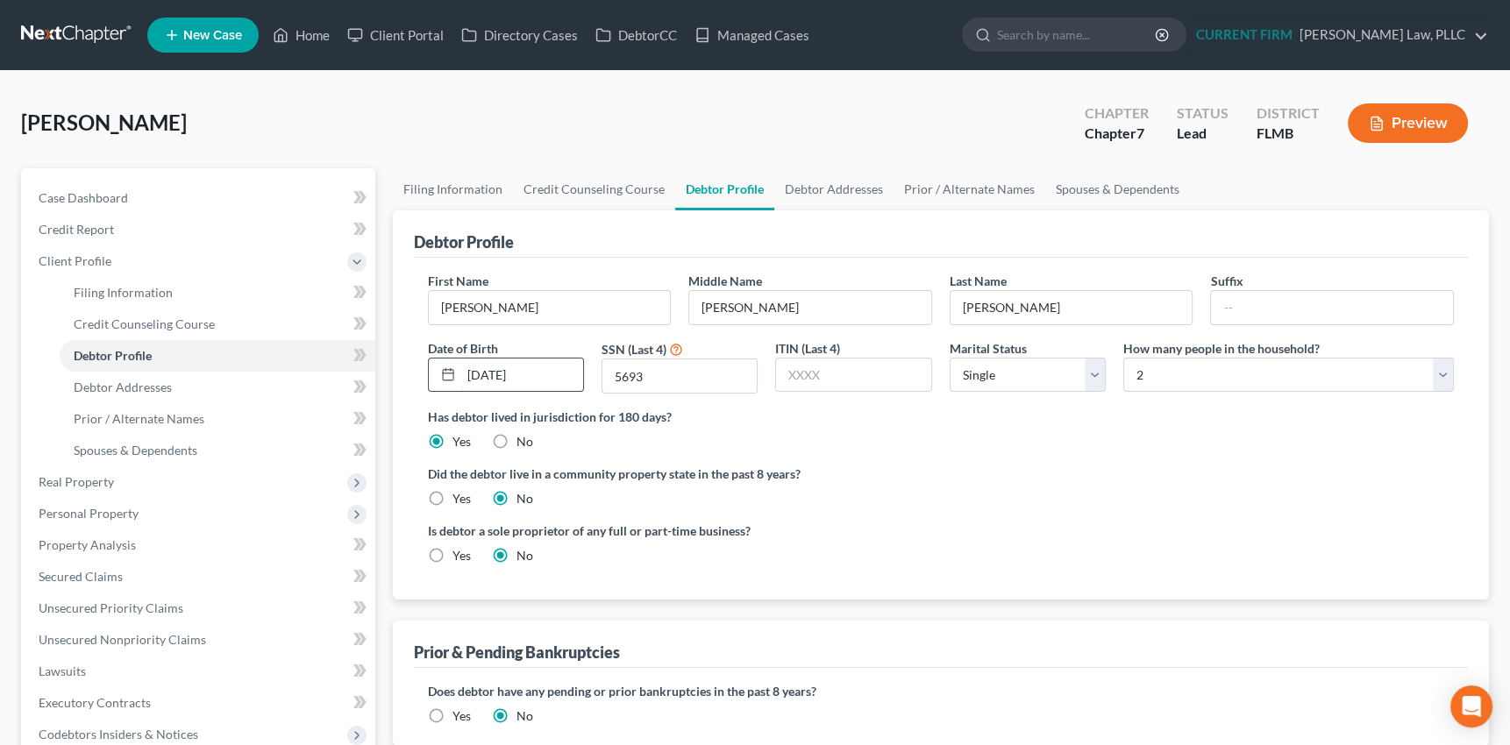
click at [538, 368] on input "[DATE]" at bounding box center [522, 375] width 122 height 33
drag, startPoint x: 538, startPoint y: 368, endPoint x: 467, endPoint y: 376, distance: 70.6
click at [467, 376] on input "[DATE]" at bounding box center [522, 375] width 122 height 33
click at [535, 376] on input "[DATE]" at bounding box center [522, 375] width 122 height 33
drag, startPoint x: 535, startPoint y: 375, endPoint x: 467, endPoint y: 385, distance: 68.2
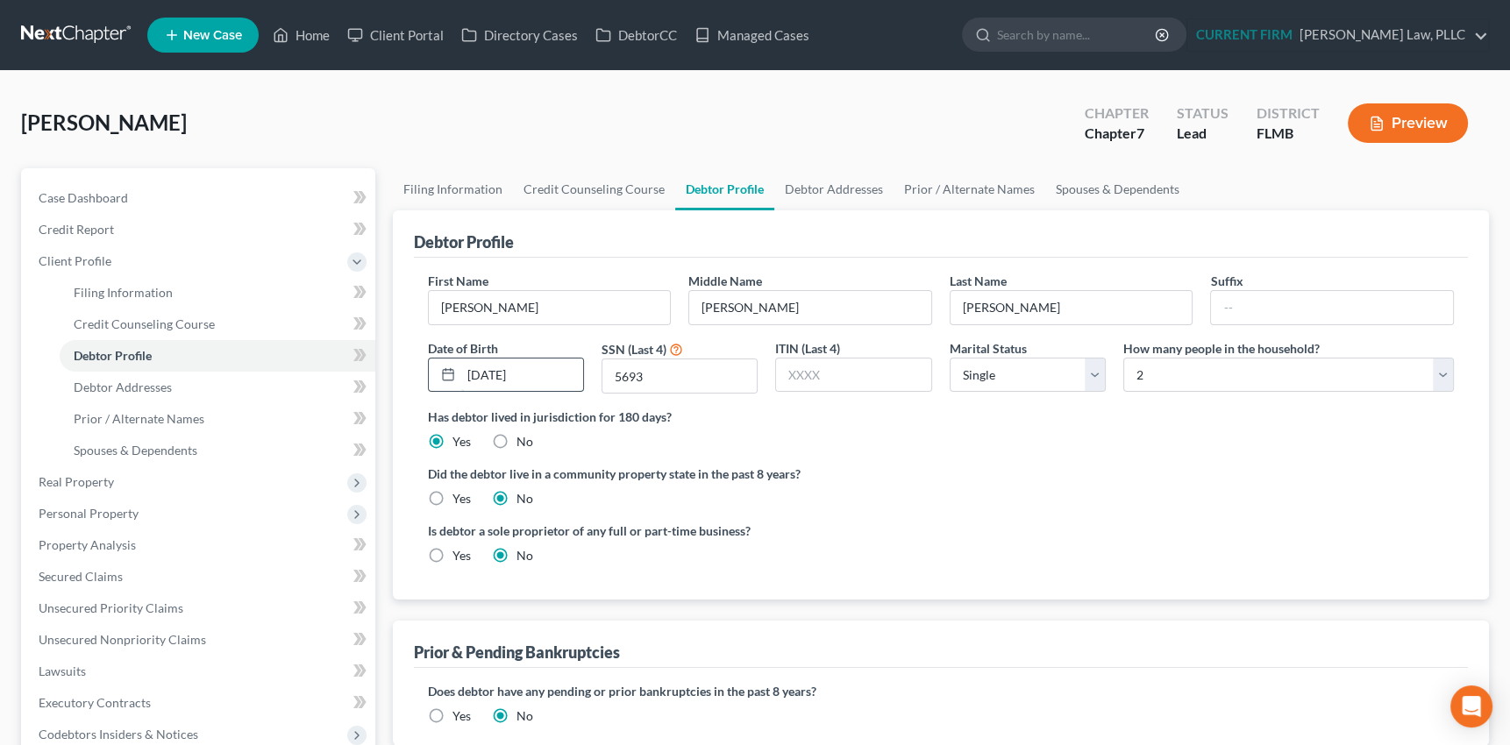
click at [467, 385] on input "[DATE]" at bounding box center [522, 375] width 122 height 33
type input "[DATE]"
click at [1001, 465] on label "Did the debtor live in a community property state in the past 8 years?" at bounding box center [941, 474] width 1027 height 18
click at [650, 375] on input "5693" at bounding box center [679, 376] width 154 height 33
drag, startPoint x: 650, startPoint y: 375, endPoint x: 601, endPoint y: 374, distance: 49.1
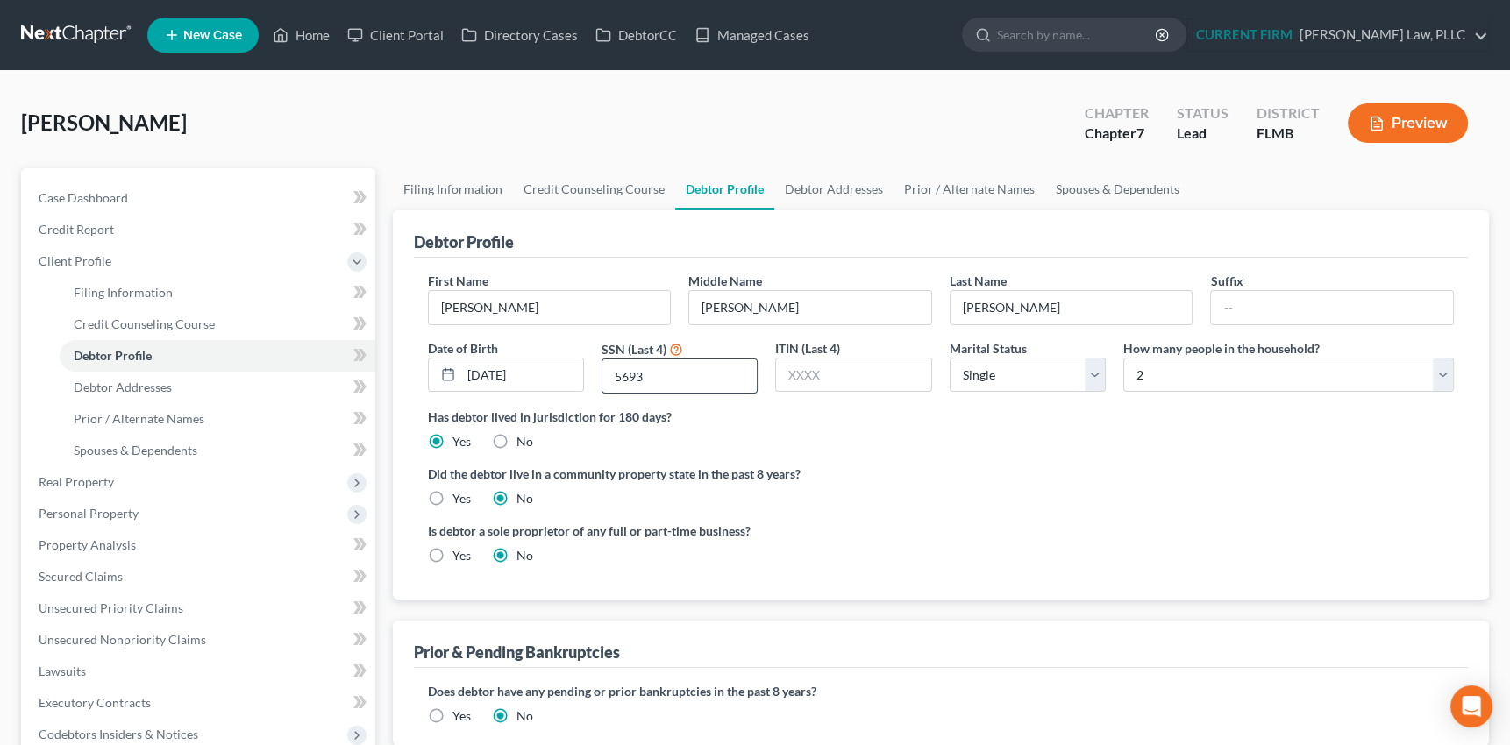
click at [602, 374] on div "5693" at bounding box center [680, 376] width 156 height 35
type input "9542"
click at [922, 500] on div "Did the debtor live in a community property state in the past 8 years? Yes No" at bounding box center [941, 486] width 1027 height 43
click at [951, 190] on link "Prior / Alternate Names" at bounding box center [970, 189] width 152 height 42
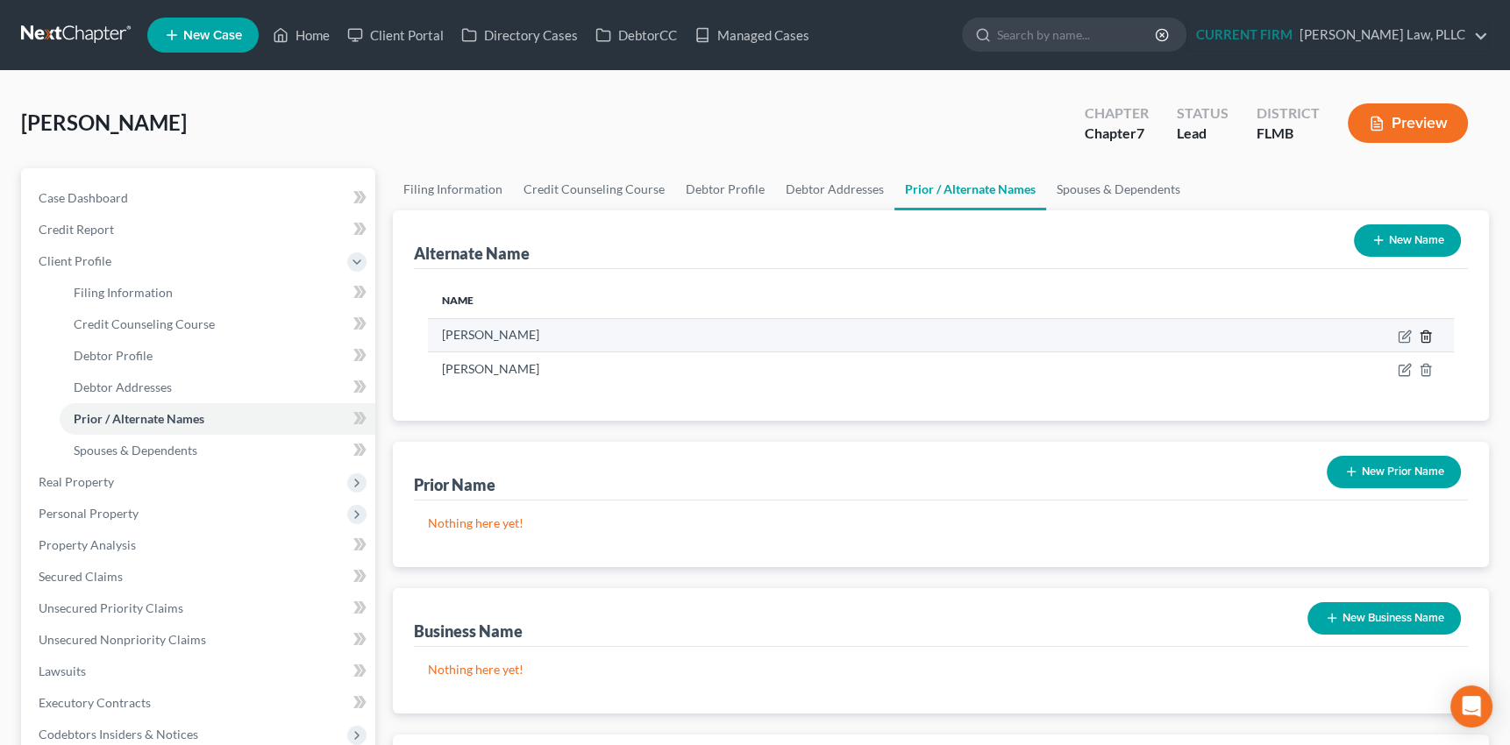
click at [1425, 333] on polyline at bounding box center [1426, 333] width 11 height 0
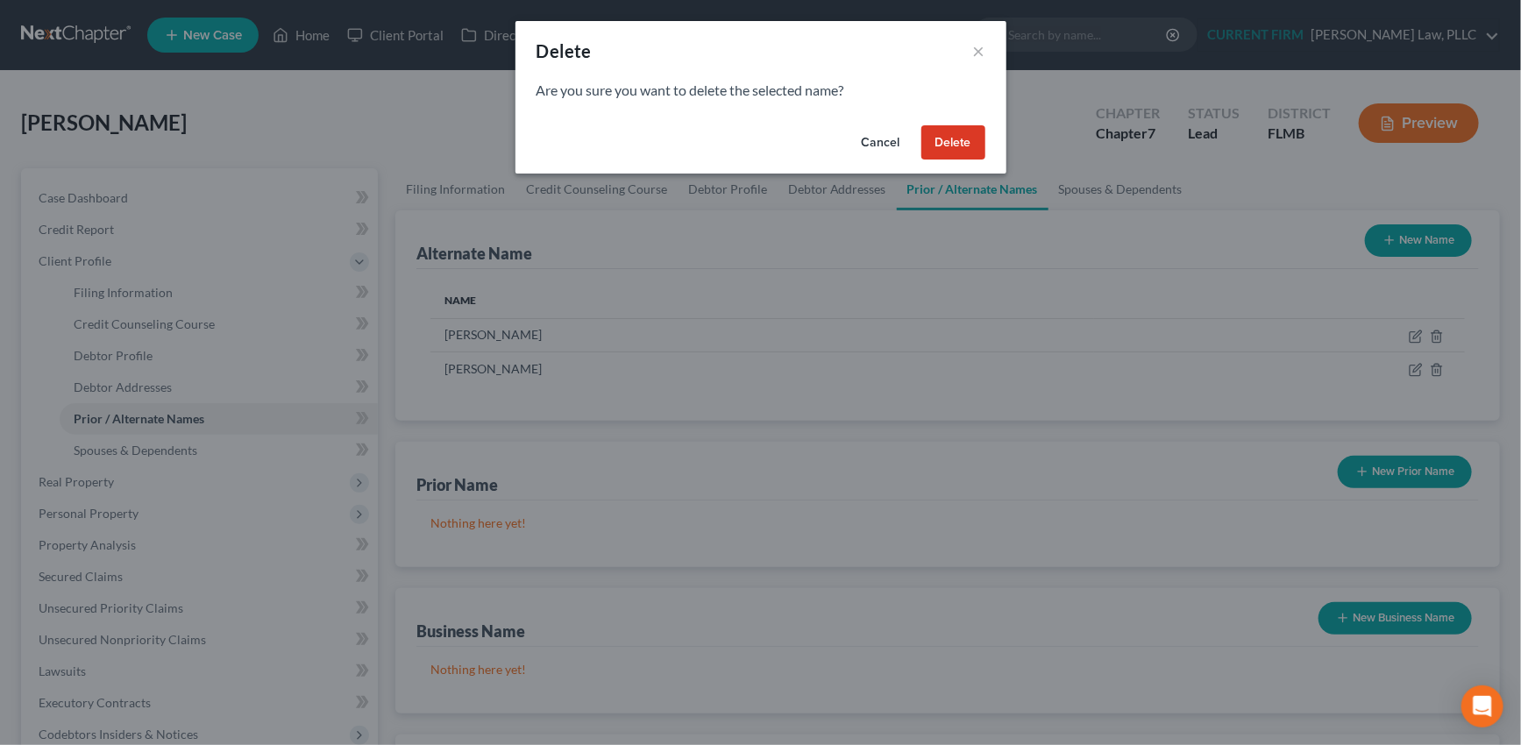
click at [948, 142] on button "Delete" at bounding box center [954, 142] width 64 height 35
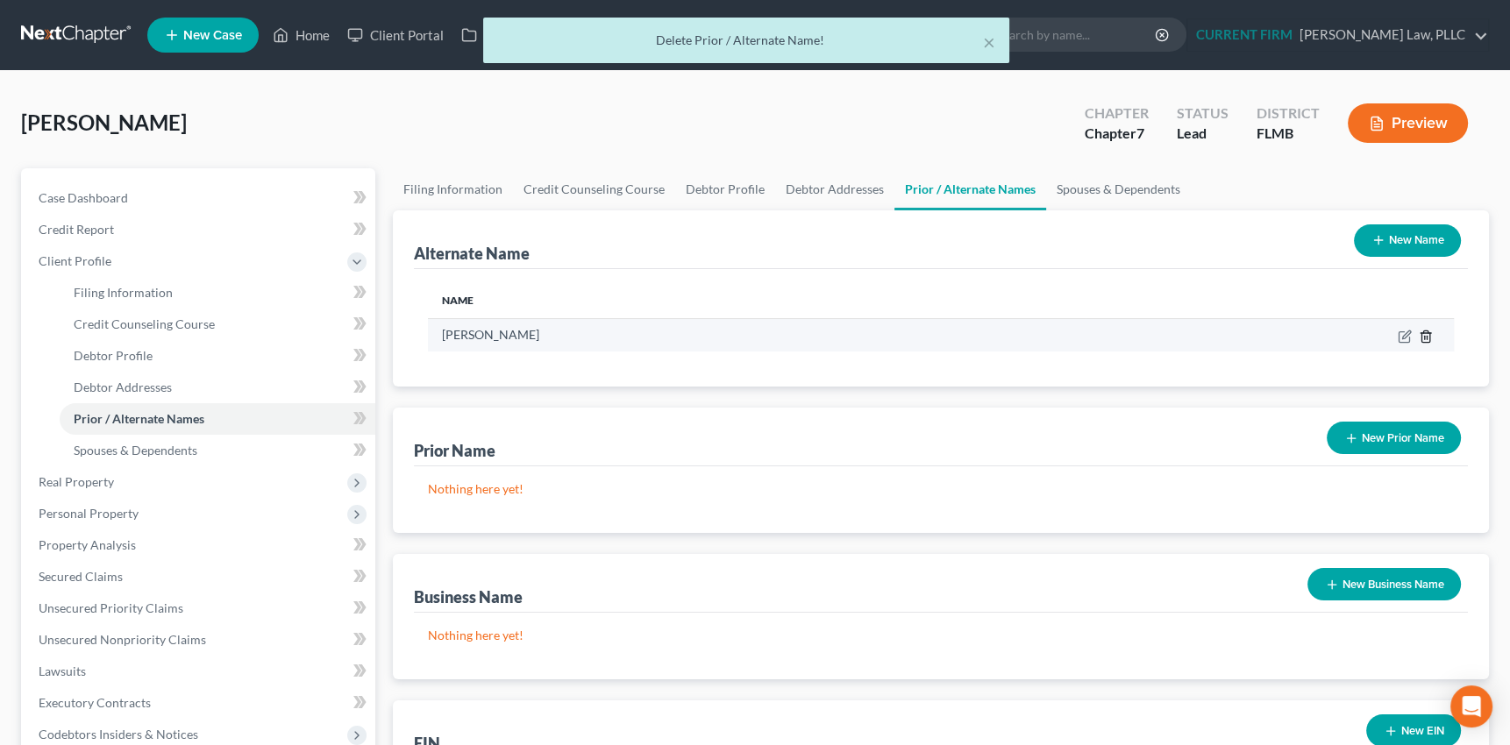
click at [1426, 338] on icon at bounding box center [1426, 337] width 14 height 14
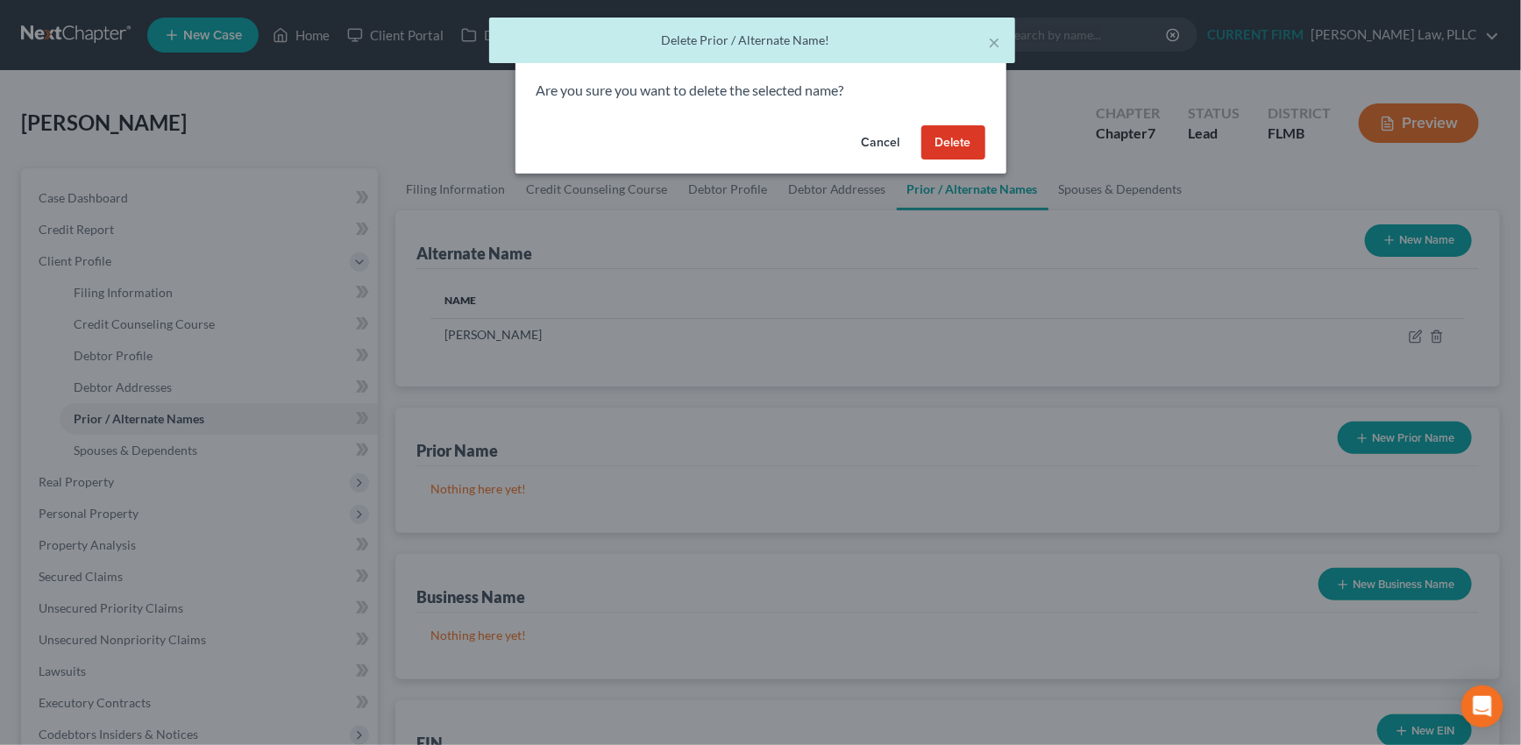
click at [966, 143] on button "Delete" at bounding box center [954, 142] width 64 height 35
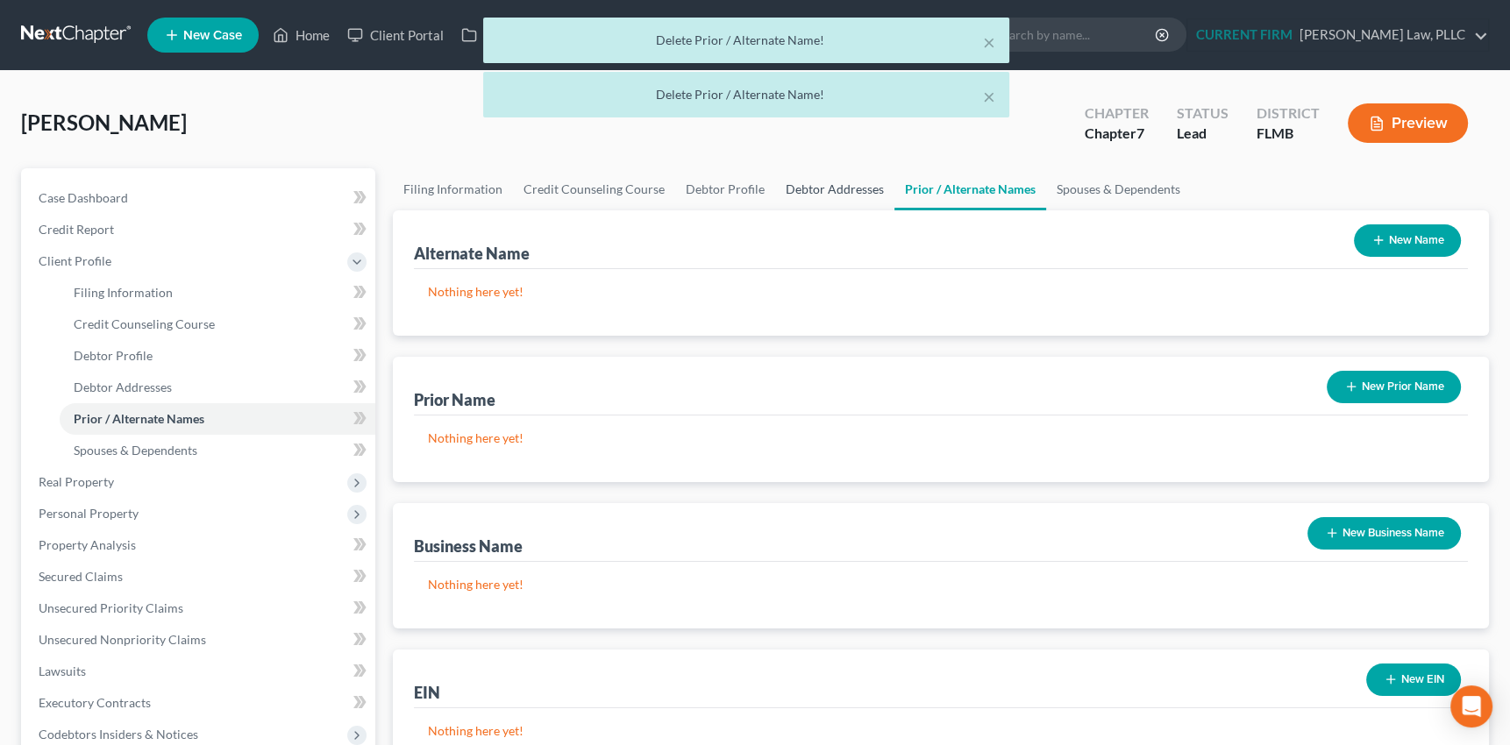
click at [847, 190] on link "Debtor Addresses" at bounding box center [834, 189] width 119 height 42
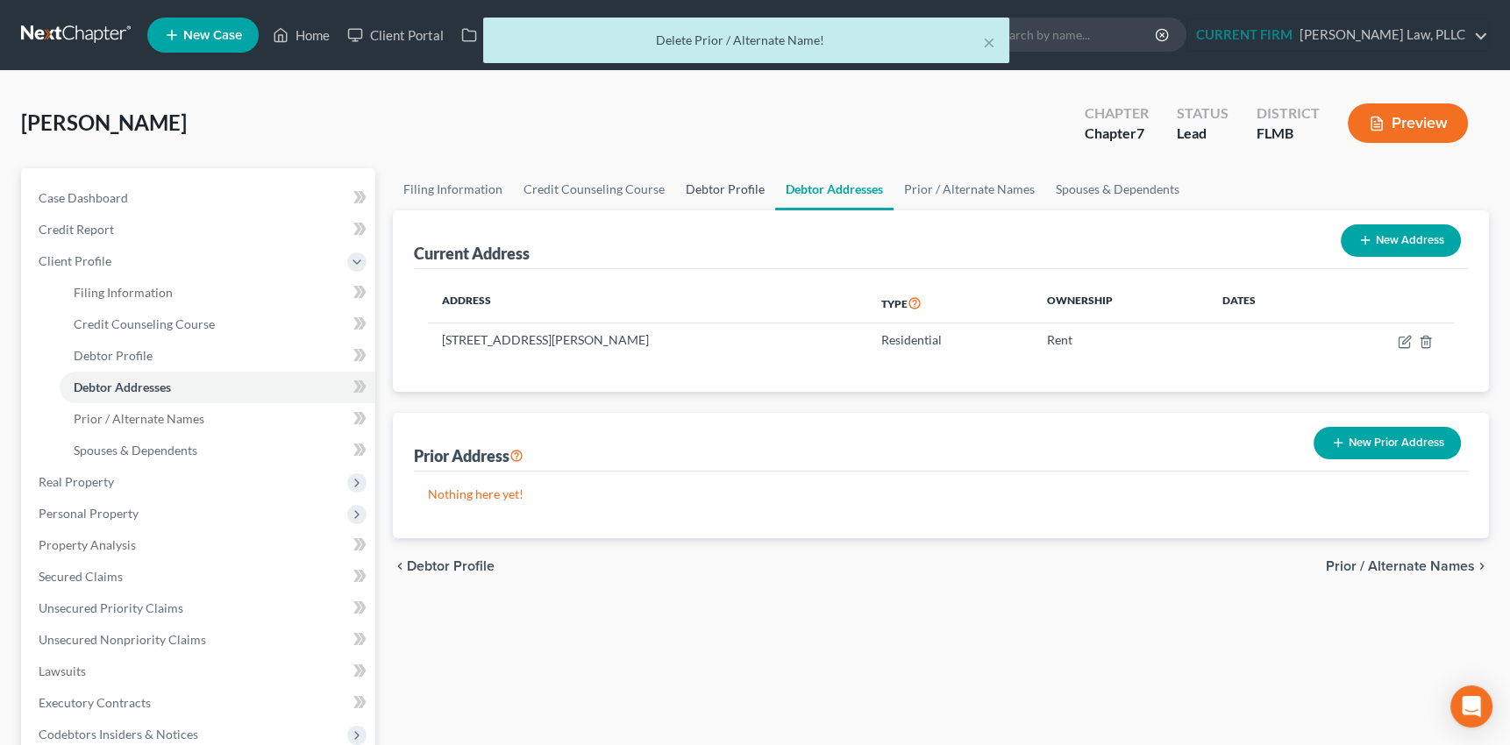
click at [709, 183] on link "Debtor Profile" at bounding box center [725, 189] width 100 height 42
select select "0"
select select "1"
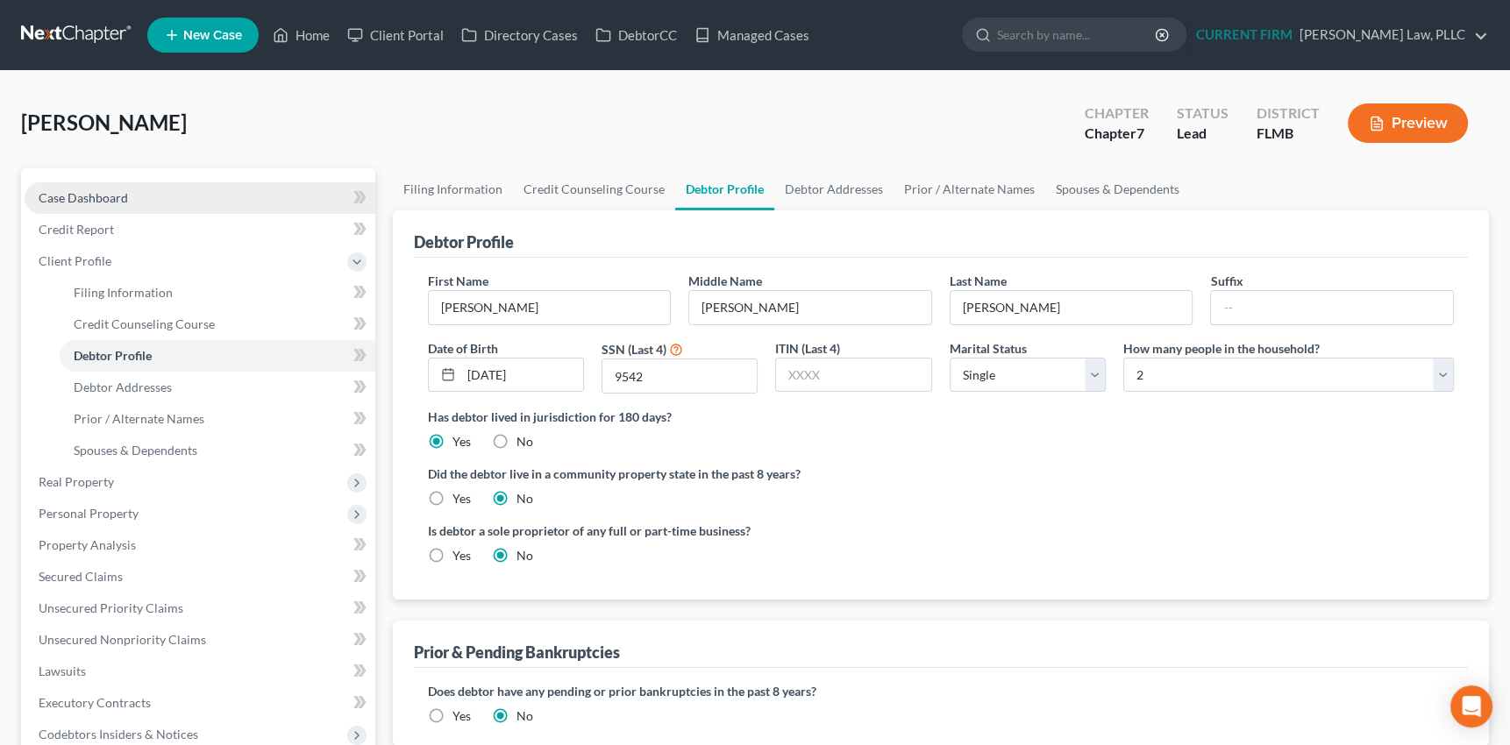
click at [95, 192] on span "Case Dashboard" at bounding box center [83, 197] width 89 height 15
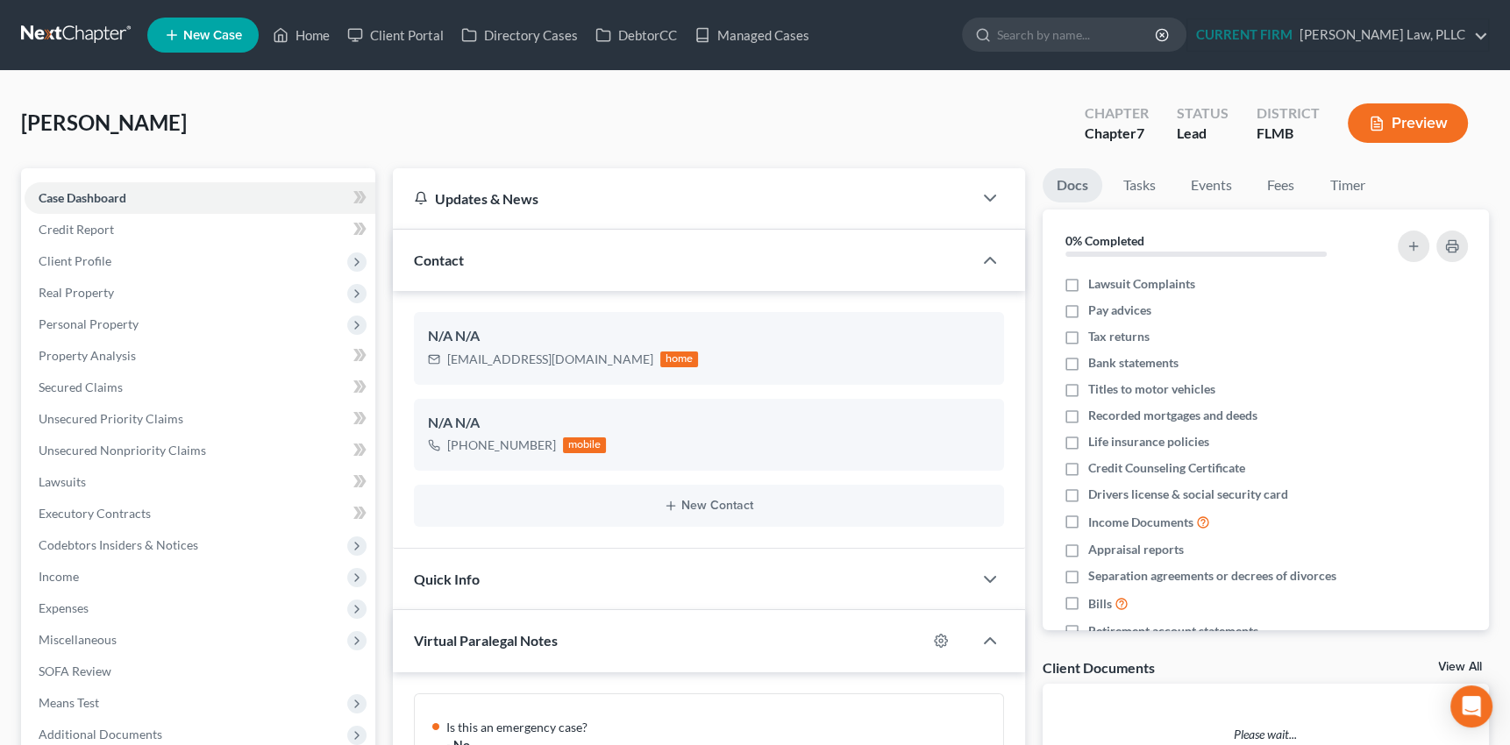
scroll to position [821, 0]
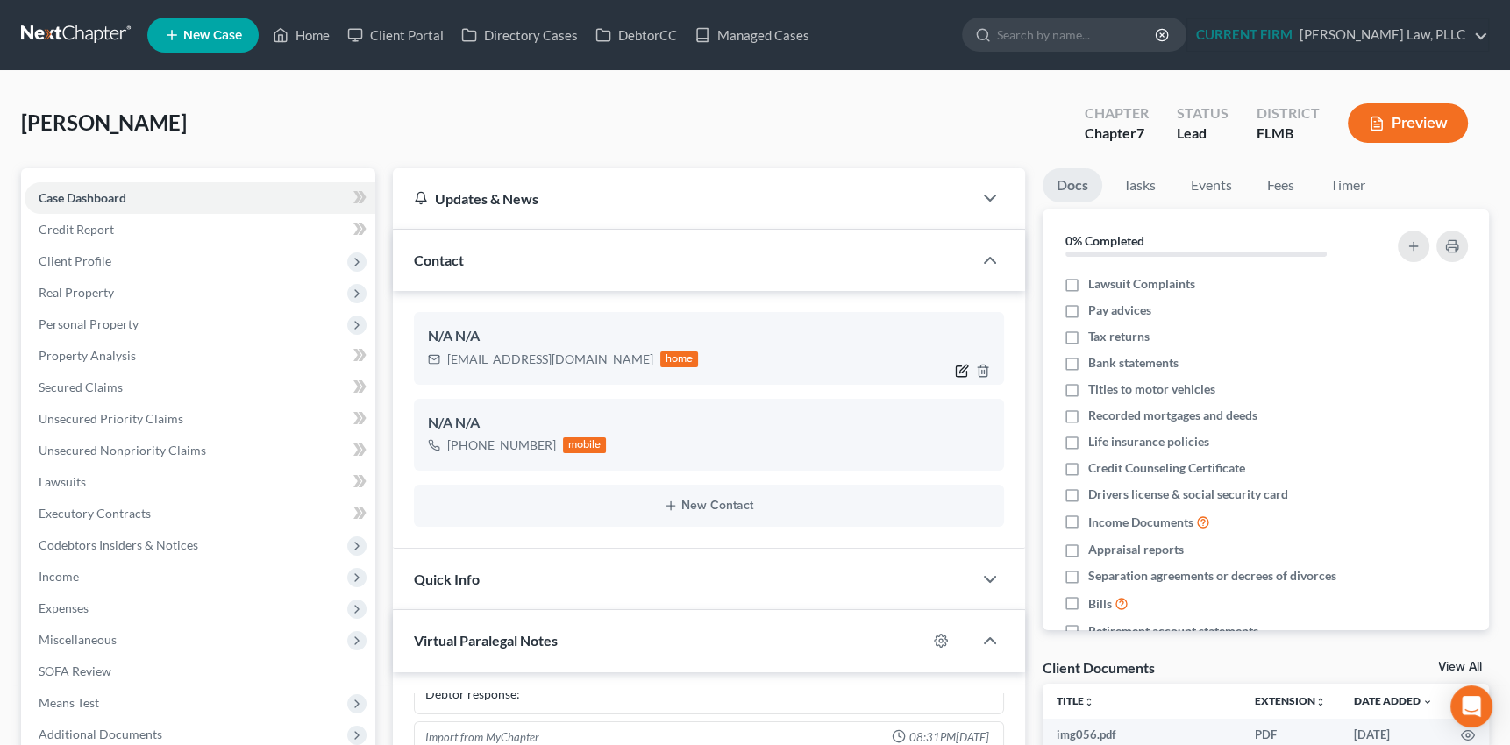
click at [963, 372] on icon "button" at bounding box center [962, 371] width 14 height 14
select select "0"
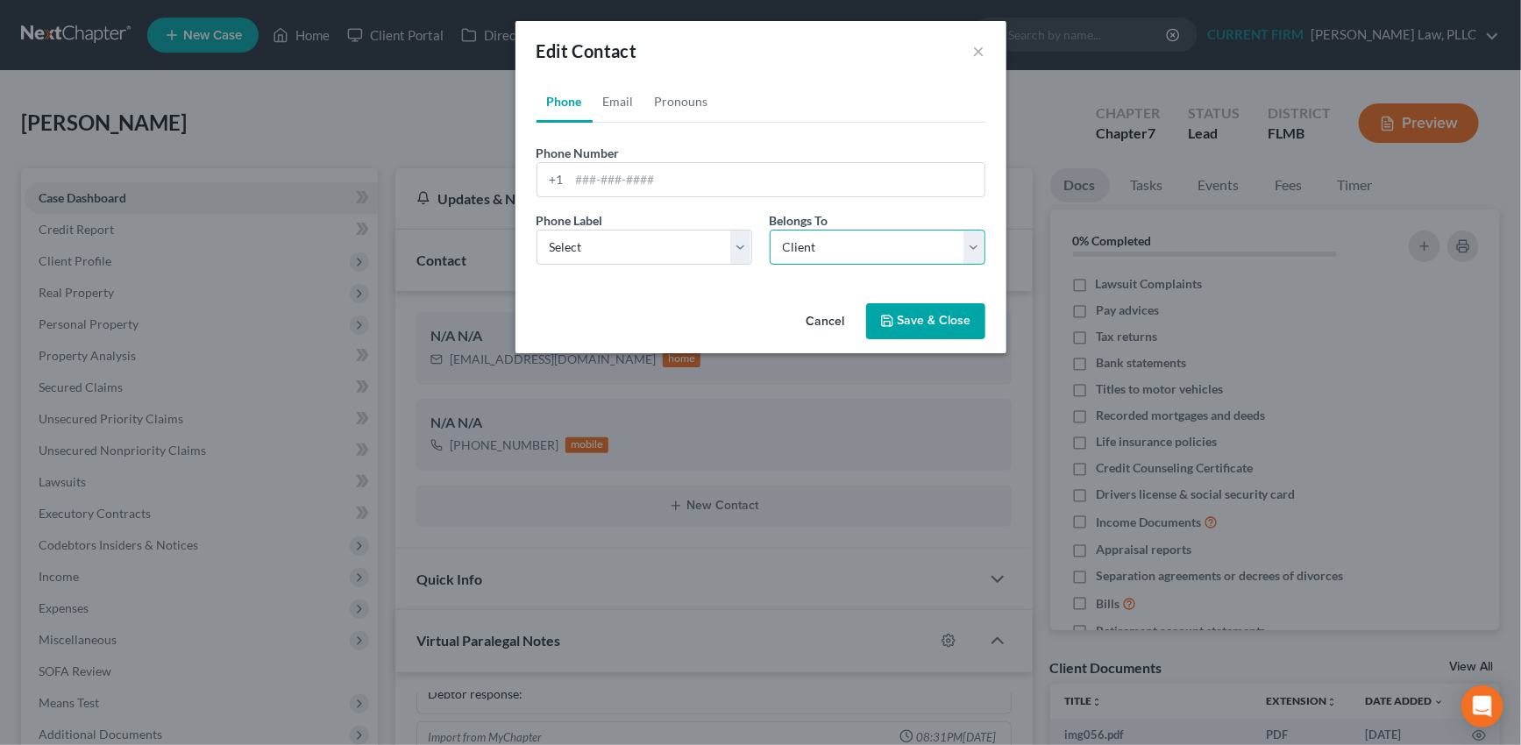
click at [973, 251] on select "Select Client Other" at bounding box center [878, 247] width 216 height 35
click at [770, 230] on select "Select Client Other" at bounding box center [878, 247] width 216 height 35
click at [608, 102] on link "Email" at bounding box center [619, 102] width 52 height 42
drag, startPoint x: 973, startPoint y: 246, endPoint x: 873, endPoint y: 254, distance: 101.2
click at [973, 246] on select "Select Client Other" at bounding box center [878, 247] width 216 height 35
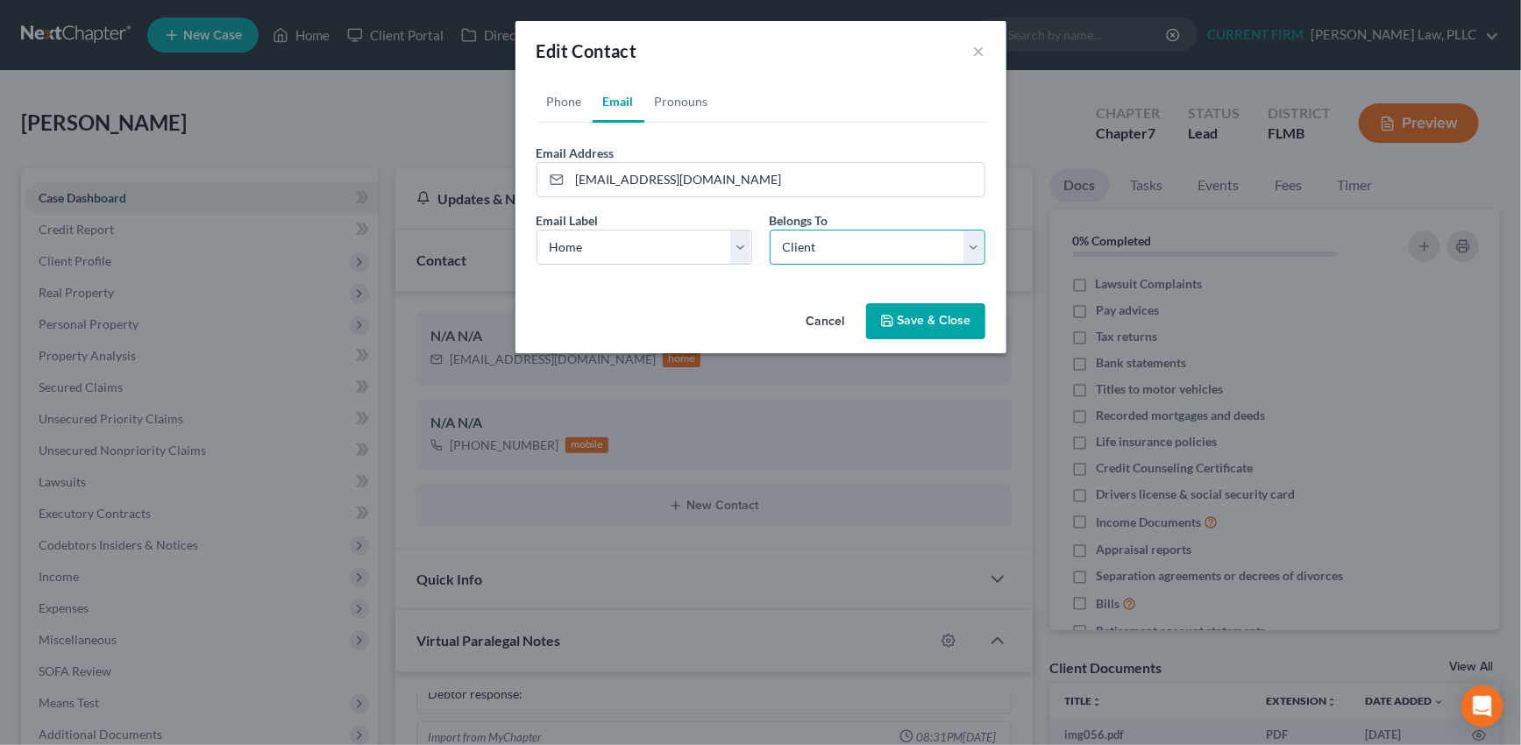
click at [770, 230] on select "Select Client Other" at bounding box center [878, 247] width 216 height 35
click at [939, 319] on button "Save & Close" at bounding box center [925, 321] width 119 height 37
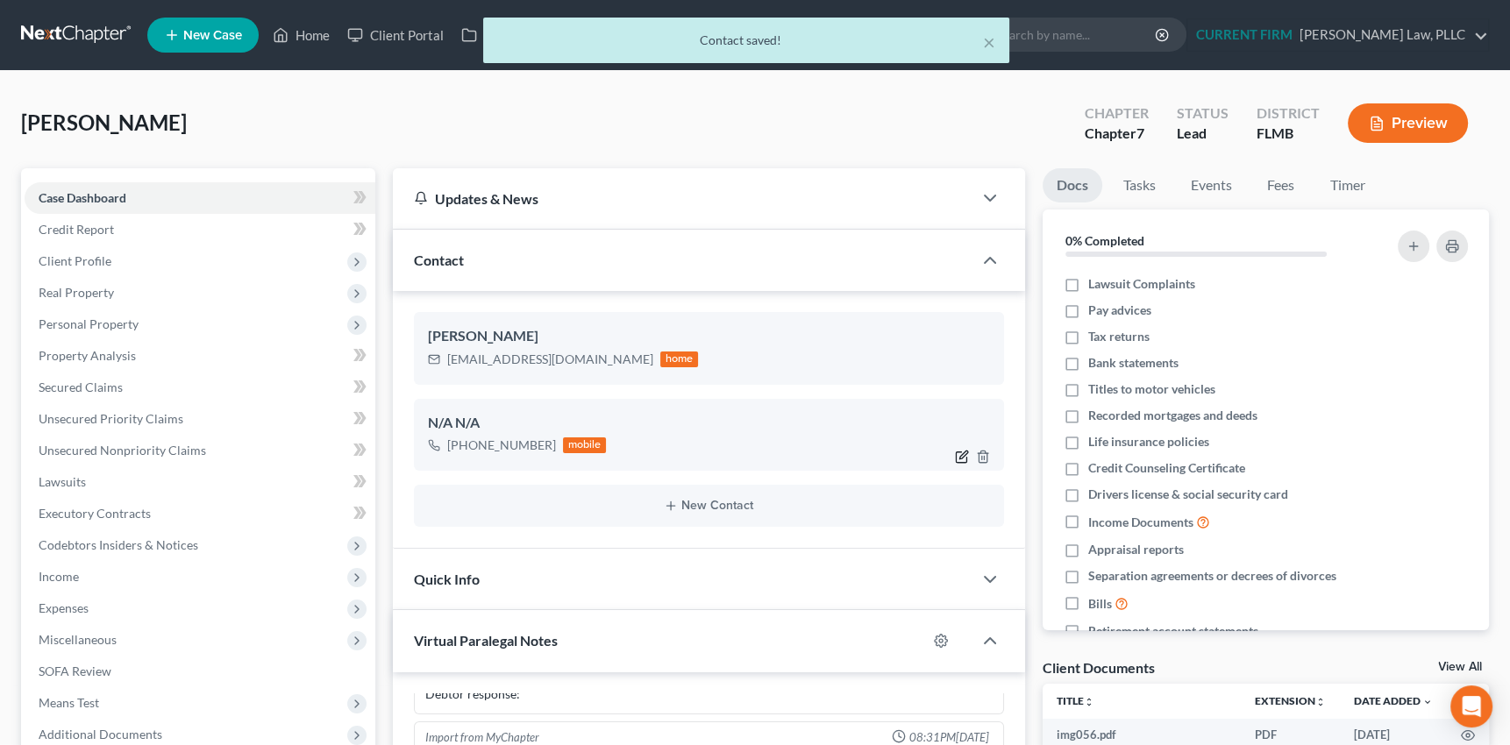
click at [960, 455] on icon "button" at bounding box center [963, 455] width 8 height 8
select select "0"
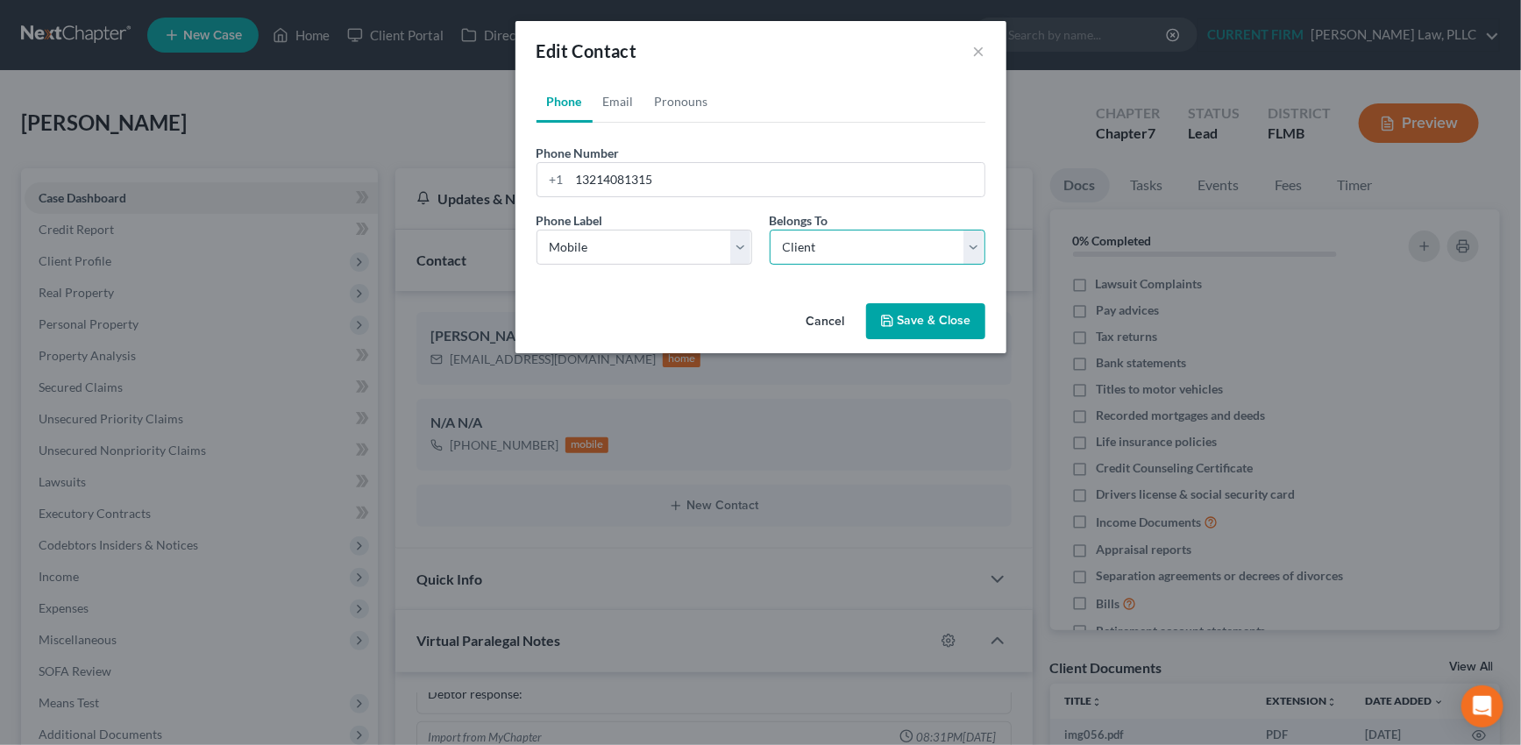
drag, startPoint x: 878, startPoint y: 252, endPoint x: 870, endPoint y: 261, distance: 12.5
click at [878, 252] on select "Select Client Other" at bounding box center [878, 247] width 216 height 35
click at [770, 230] on select "Select Client Other" at bounding box center [878, 247] width 216 height 35
click at [942, 318] on button "Save & Close" at bounding box center [925, 321] width 119 height 37
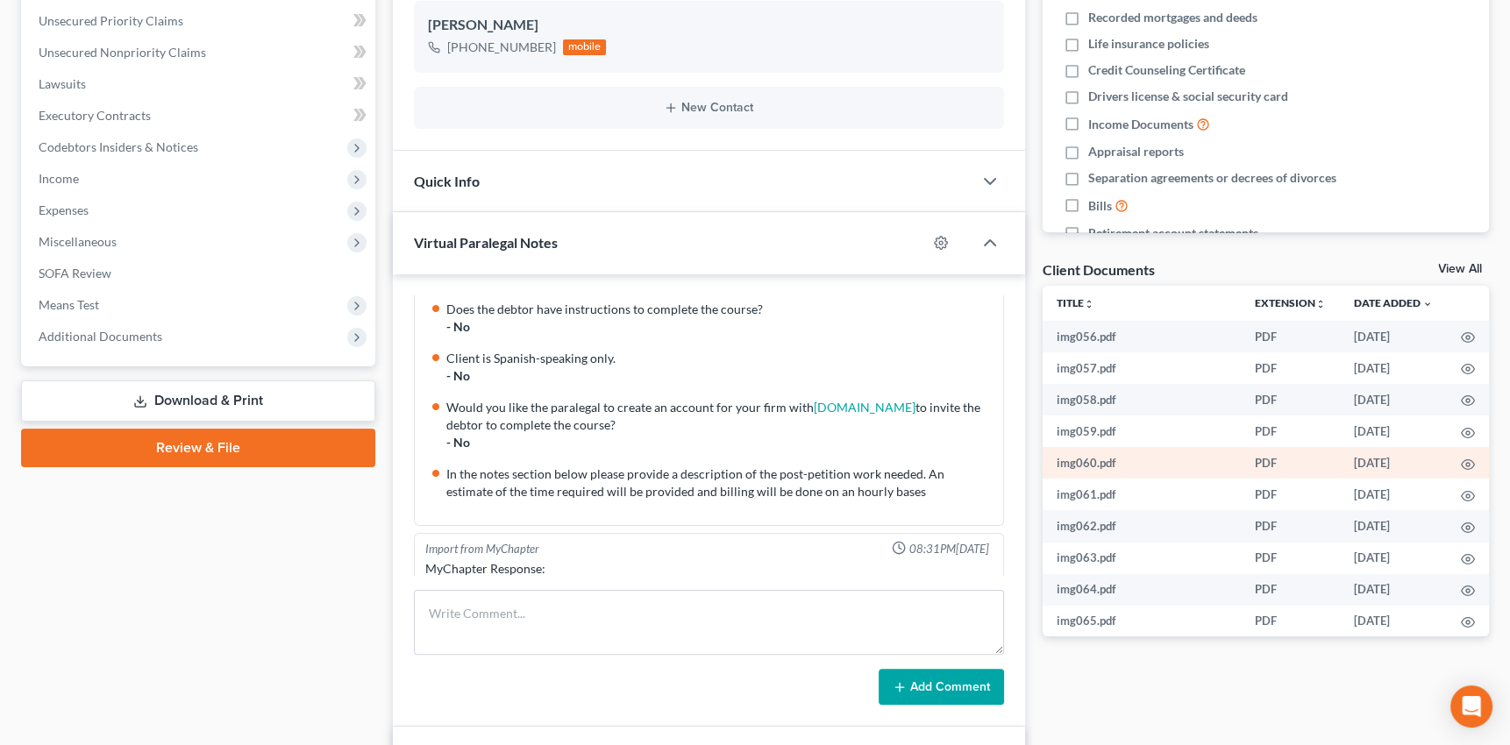
scroll to position [183, 0]
